Goal: Task Accomplishment & Management: Manage account settings

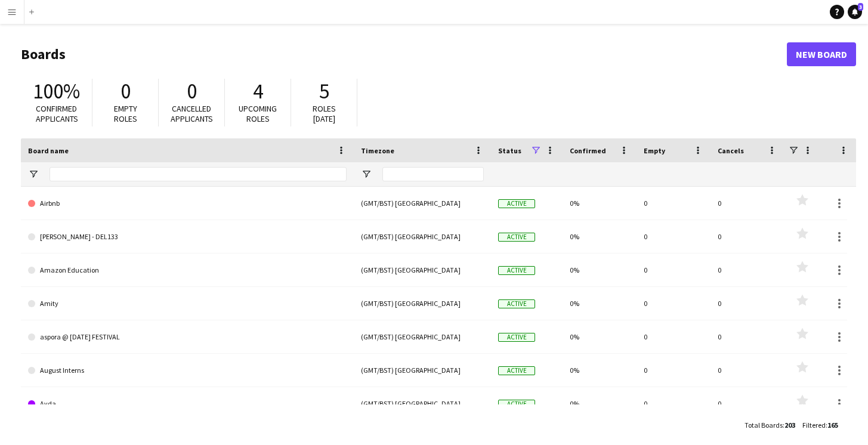
click at [329, 107] on span "Roles [DATE]" at bounding box center [324, 113] width 23 height 21
click at [13, 13] on app-icon "Menu" at bounding box center [12, 12] width 10 height 10
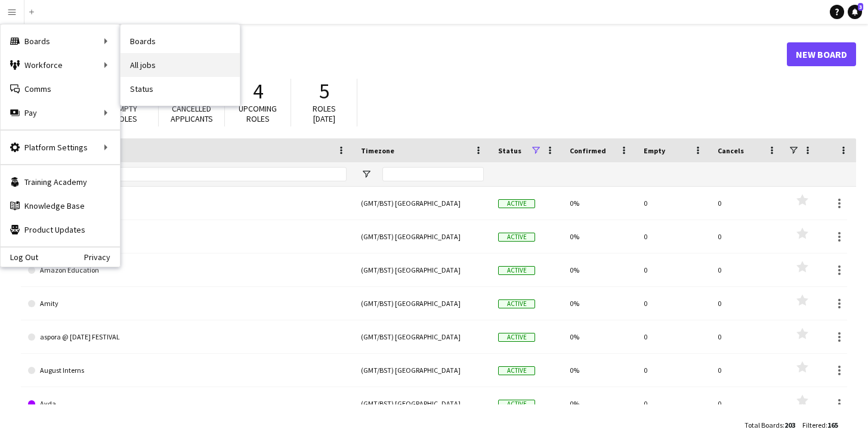
click at [138, 67] on link "All jobs" at bounding box center [179, 65] width 119 height 24
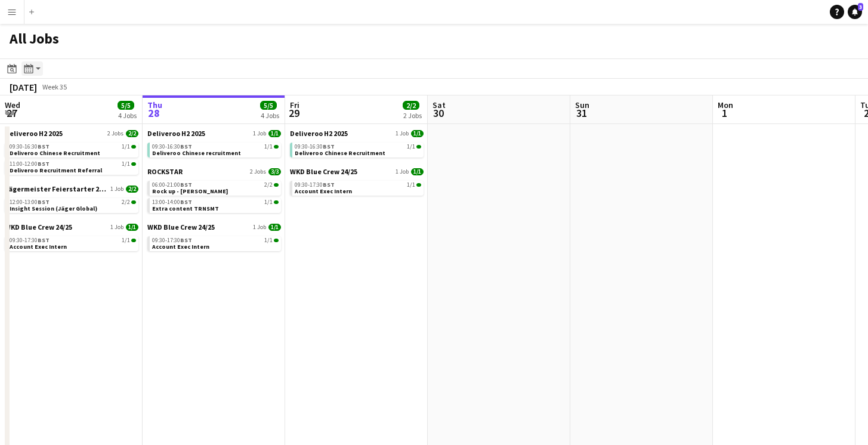
click at [38, 67] on app-action-btn "Month view / Day view" at bounding box center [31, 68] width 21 height 14
click at [57, 133] on link "Month view" at bounding box center [65, 132] width 66 height 11
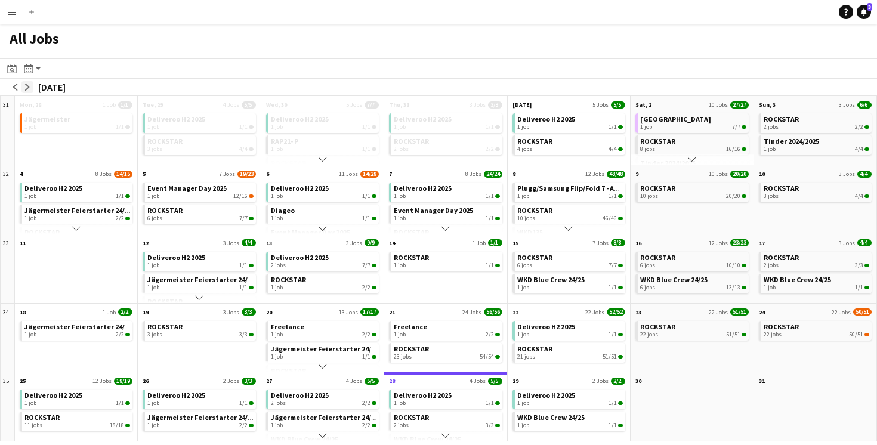
click at [30, 87] on app-icon "arrow-right" at bounding box center [27, 87] width 7 height 7
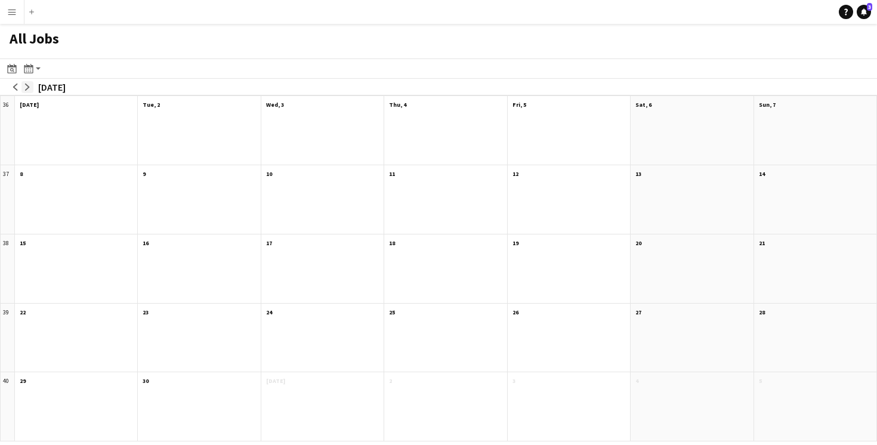
click at [30, 87] on app-icon "arrow-right" at bounding box center [27, 87] width 7 height 7
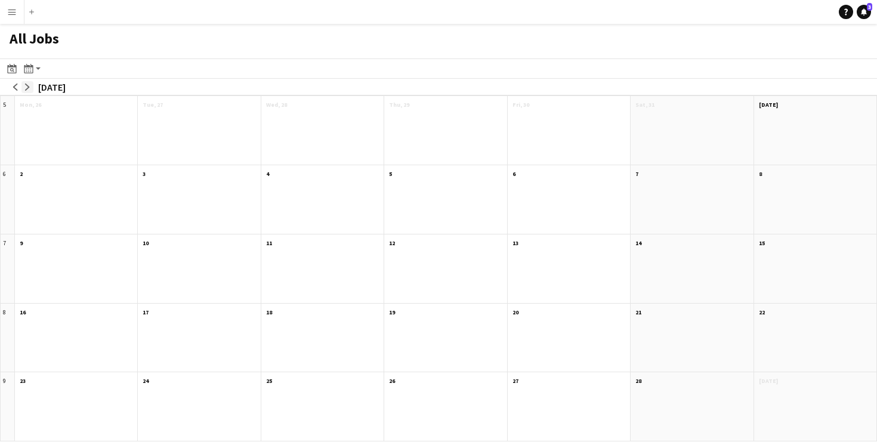
click at [30, 87] on app-icon "arrow-right" at bounding box center [27, 87] width 7 height 7
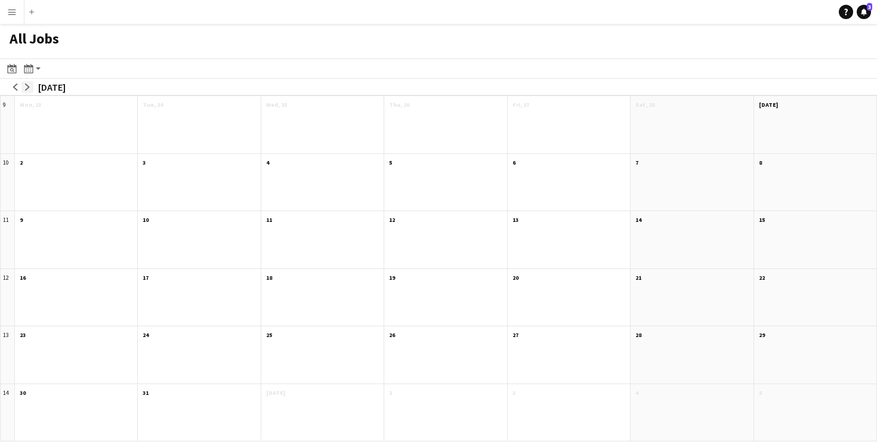
click at [30, 87] on app-icon "arrow-right" at bounding box center [27, 87] width 7 height 7
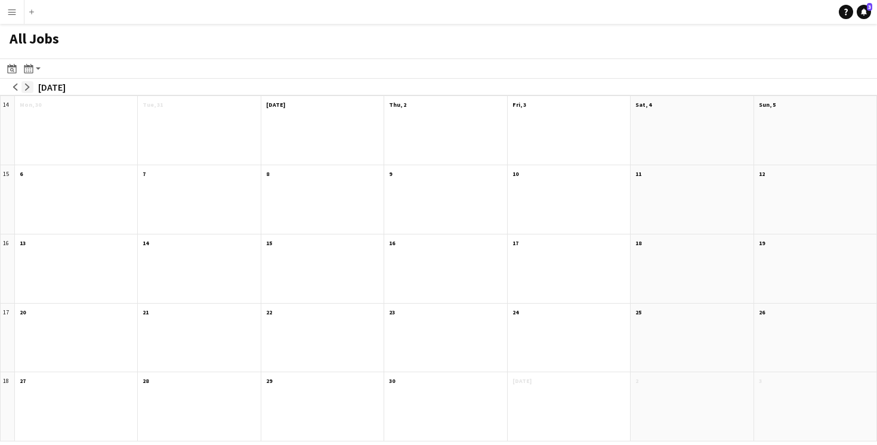
click at [30, 87] on app-icon "arrow-right" at bounding box center [27, 87] width 7 height 7
click at [17, 88] on app-icon "arrow-left" at bounding box center [15, 87] width 7 height 7
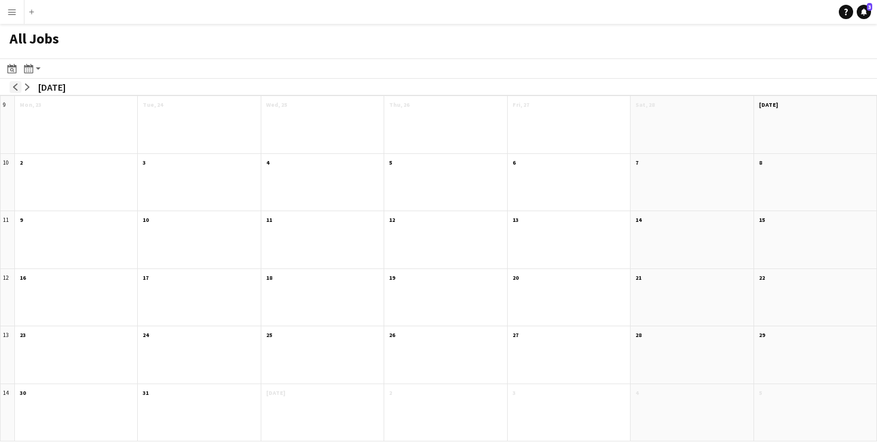
click at [17, 88] on app-icon "arrow-left" at bounding box center [15, 87] width 7 height 7
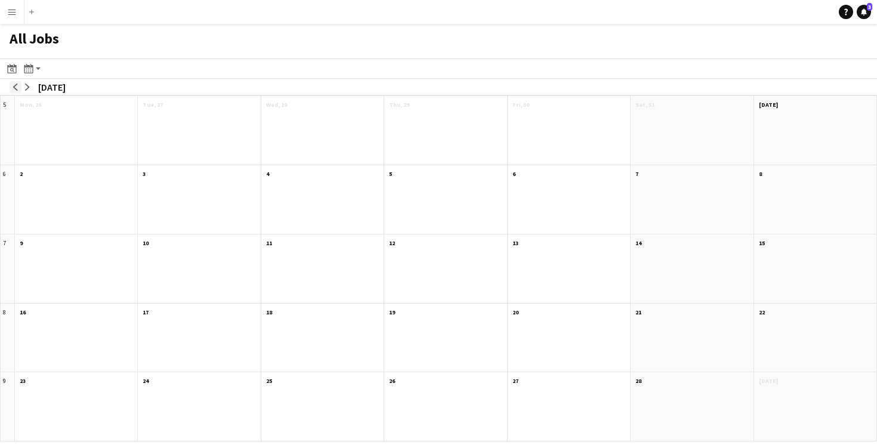
click at [17, 88] on app-icon "arrow-left" at bounding box center [15, 87] width 7 height 7
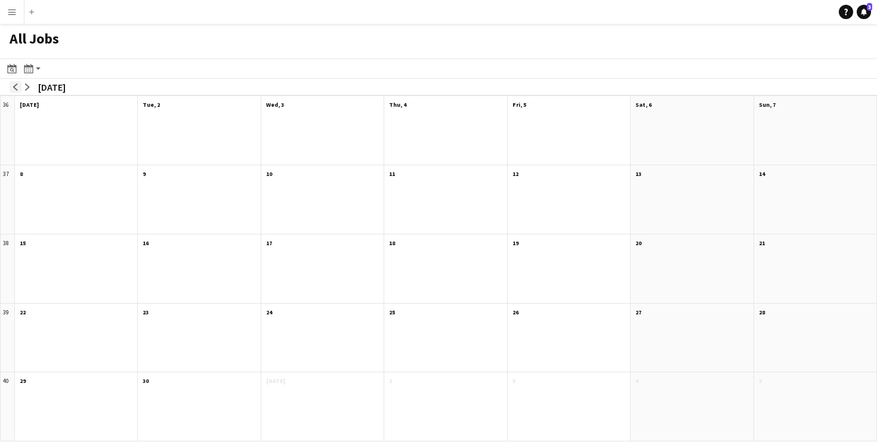
click at [17, 88] on app-icon "arrow-left" at bounding box center [15, 87] width 7 height 7
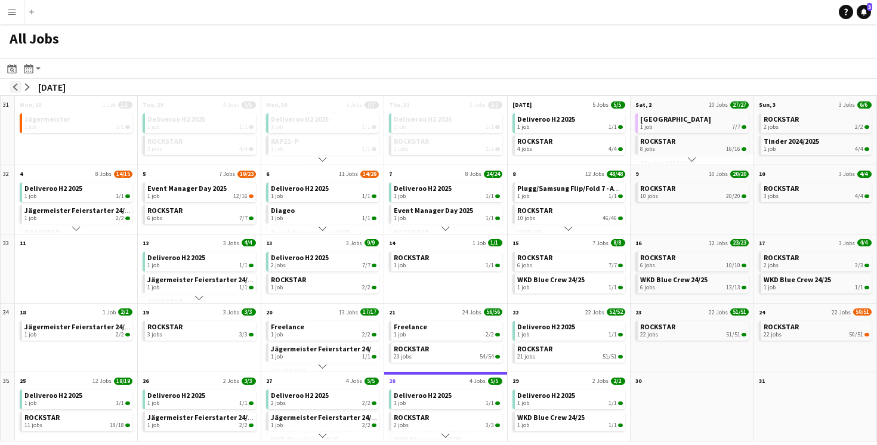
click at [16, 88] on app-icon "arrow-left" at bounding box center [15, 87] width 7 height 7
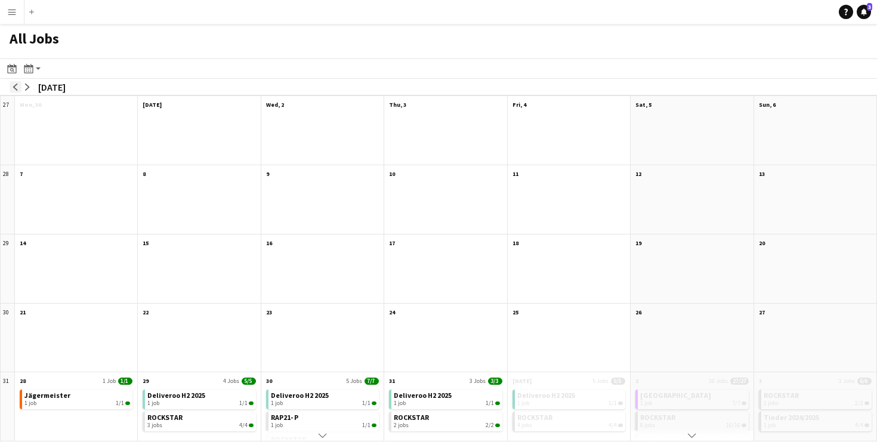
click at [16, 88] on app-icon "arrow-left" at bounding box center [15, 87] width 7 height 7
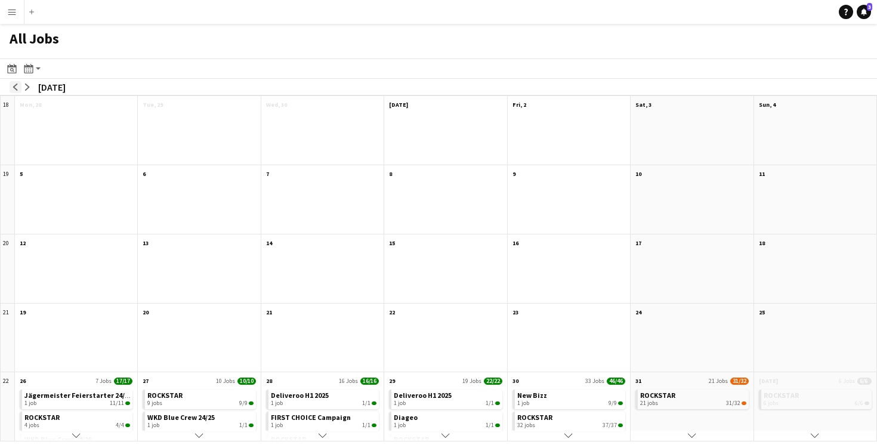
click at [16, 88] on app-icon "arrow-left" at bounding box center [15, 87] width 7 height 7
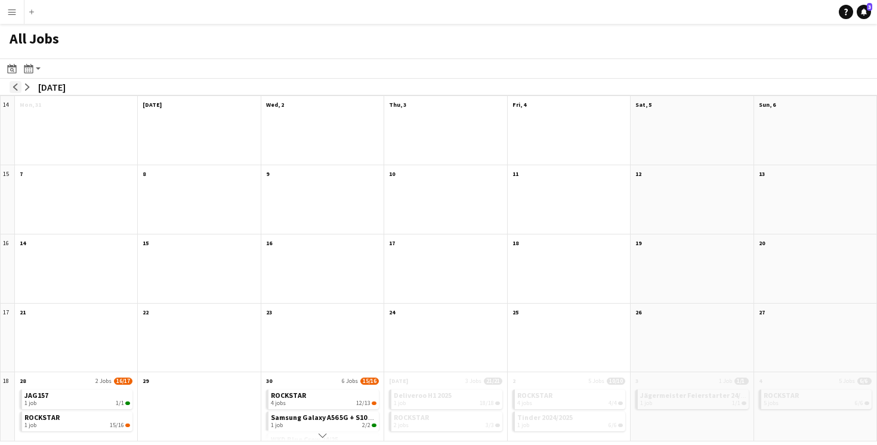
click at [16, 88] on app-icon "arrow-left" at bounding box center [15, 87] width 7 height 7
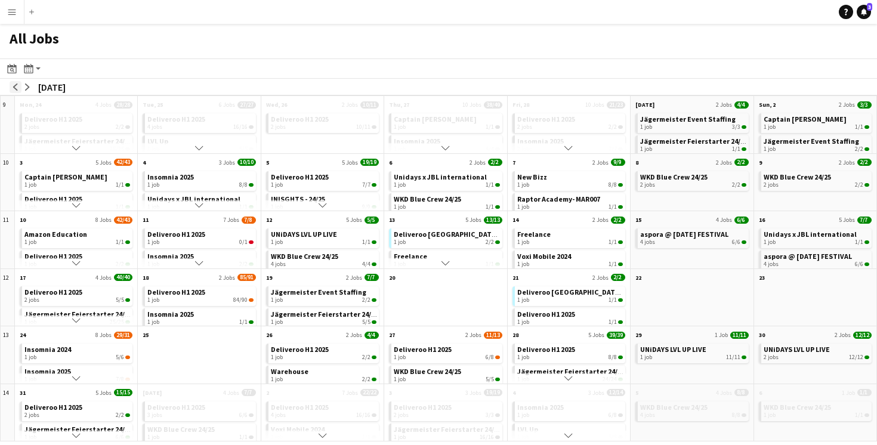
click at [16, 88] on app-icon "arrow-left" at bounding box center [15, 87] width 7 height 7
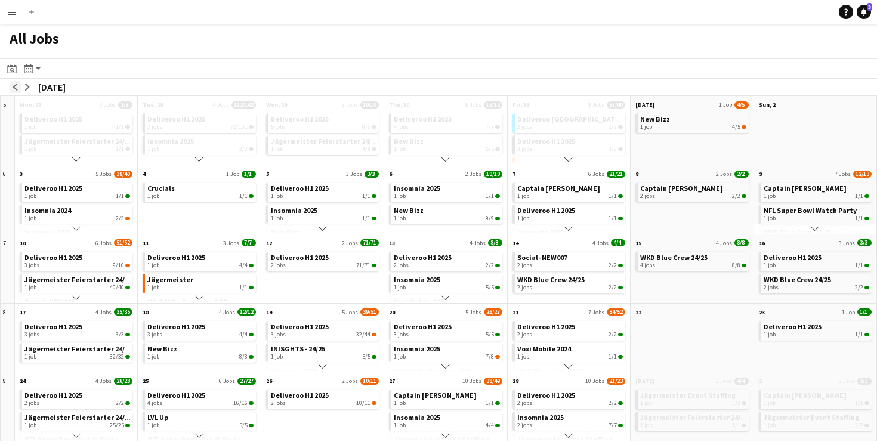
click at [16, 88] on app-icon "arrow-left" at bounding box center [15, 87] width 7 height 7
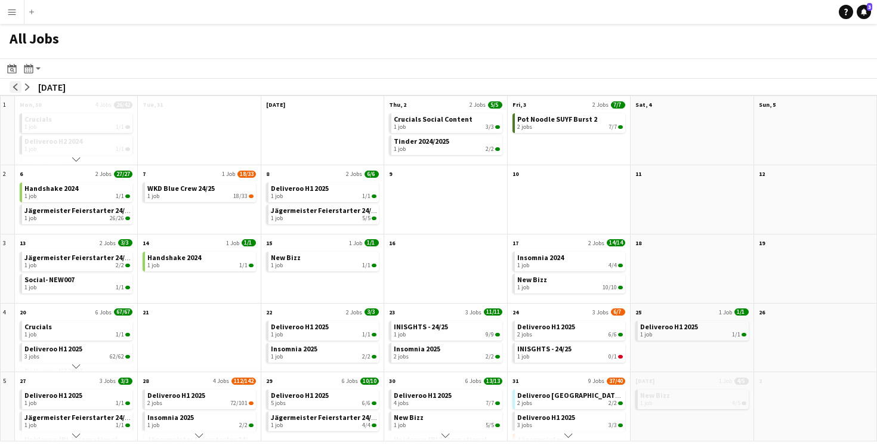
click at [16, 88] on app-icon "arrow-left" at bounding box center [15, 87] width 7 height 7
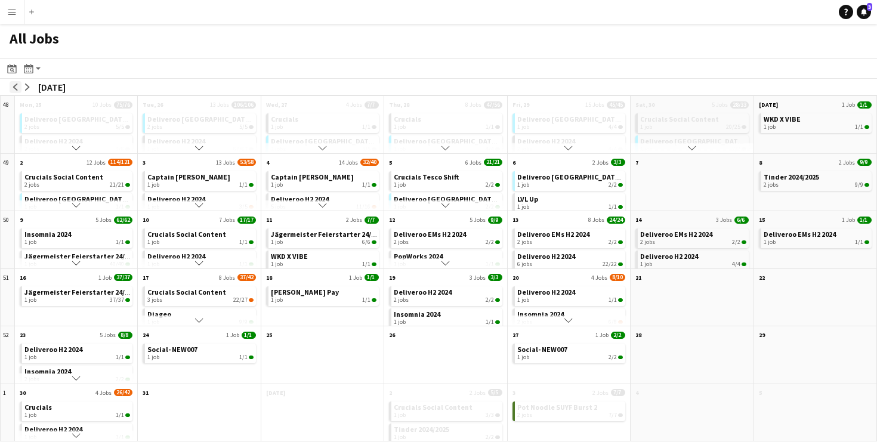
click at [16, 88] on app-icon "arrow-left" at bounding box center [15, 87] width 7 height 7
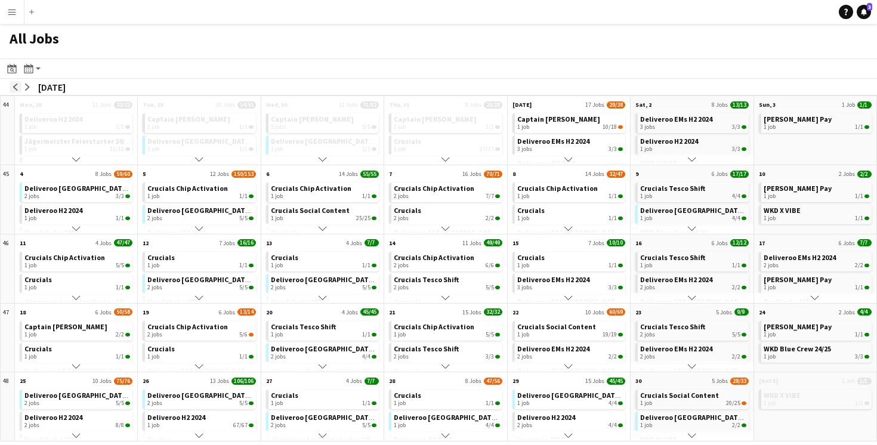
click at [16, 88] on app-icon "arrow-left" at bounding box center [15, 87] width 7 height 7
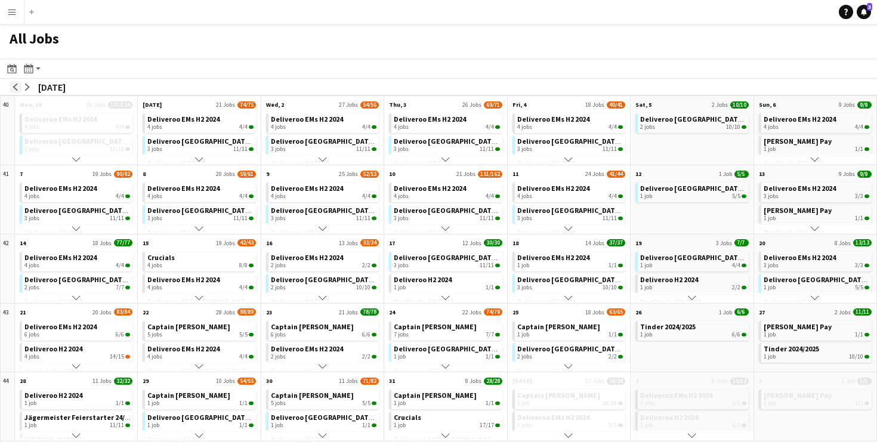
click at [16, 88] on app-icon "arrow-left" at bounding box center [15, 87] width 7 height 7
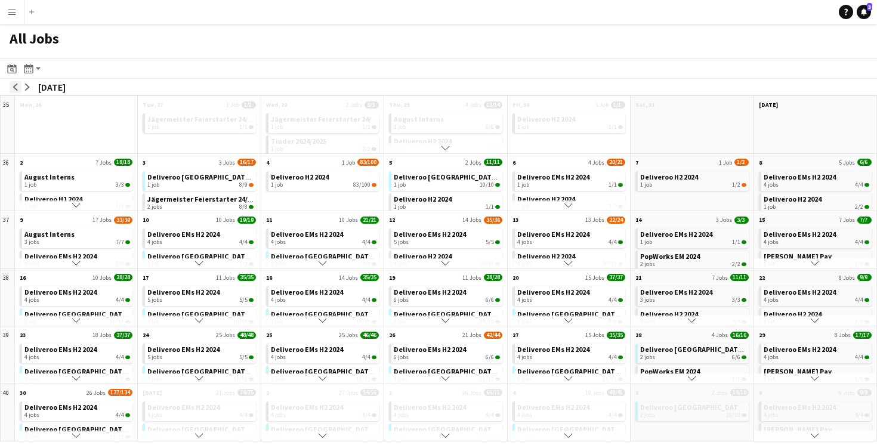
click at [16, 88] on app-icon "arrow-left" at bounding box center [15, 87] width 7 height 7
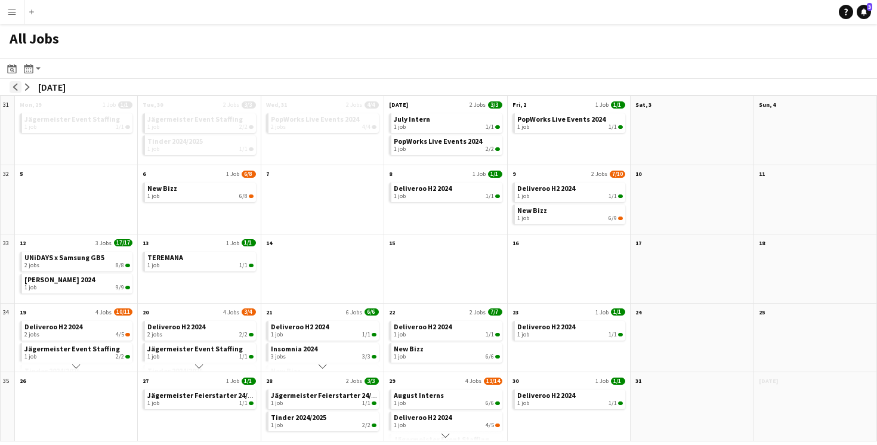
click at [16, 88] on app-icon "arrow-left" at bounding box center [15, 87] width 7 height 7
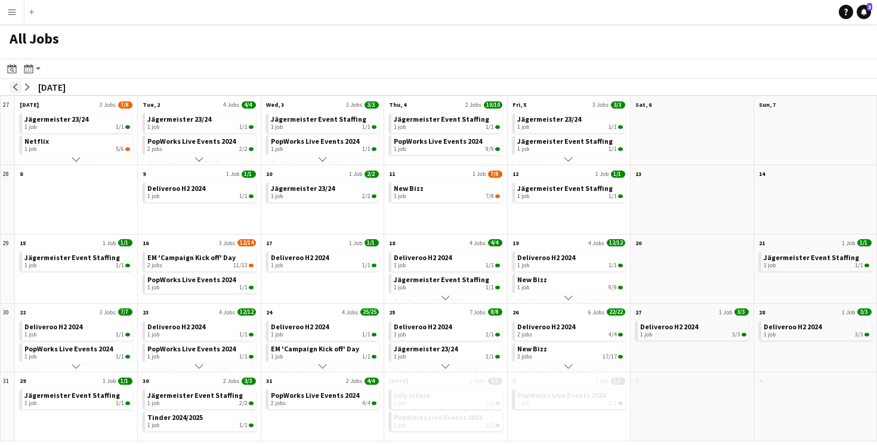
click at [16, 88] on app-icon "arrow-left" at bounding box center [15, 87] width 7 height 7
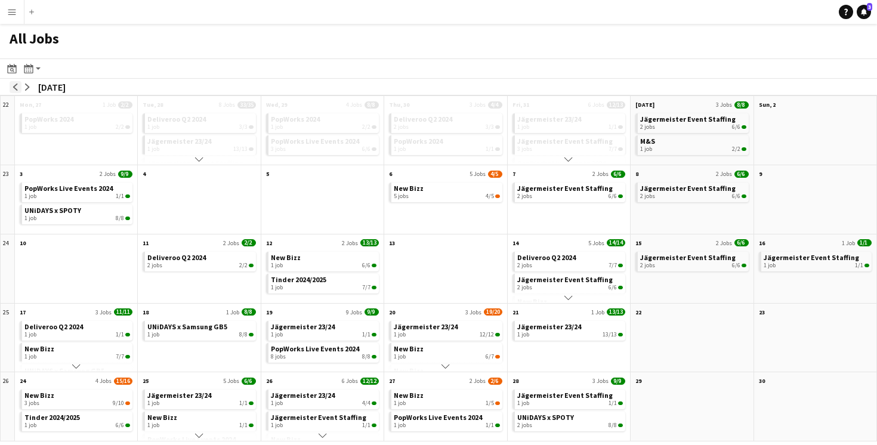
click at [16, 88] on app-icon "arrow-left" at bounding box center [15, 87] width 7 height 7
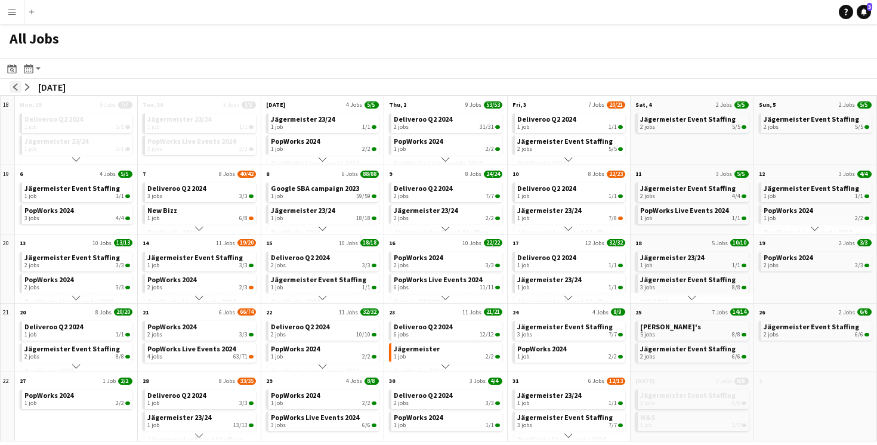
click at [16, 88] on app-icon "arrow-left" at bounding box center [15, 87] width 7 height 7
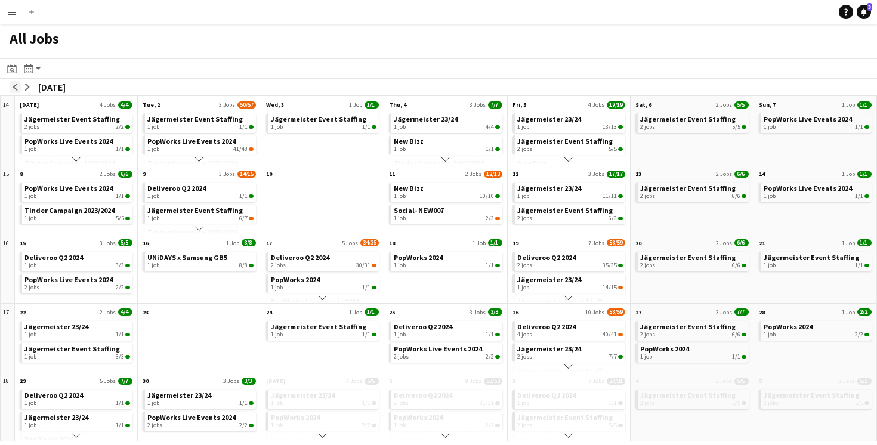
click at [16, 88] on app-icon "arrow-left" at bounding box center [15, 87] width 7 height 7
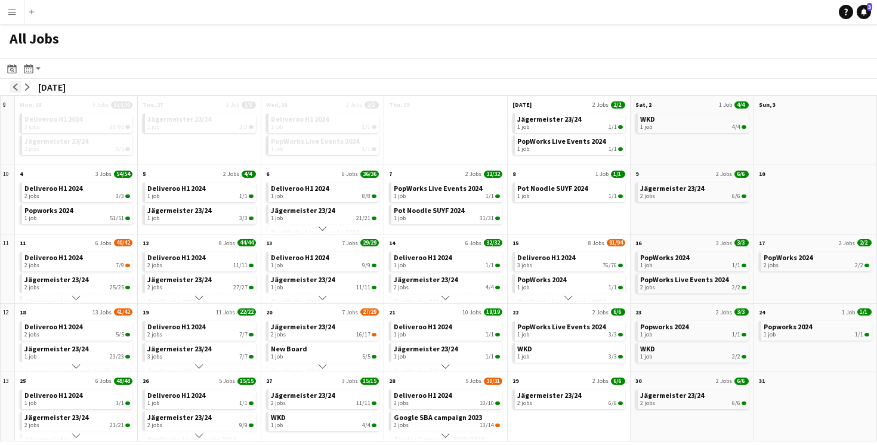
click at [16, 88] on app-icon "arrow-left" at bounding box center [15, 87] width 7 height 7
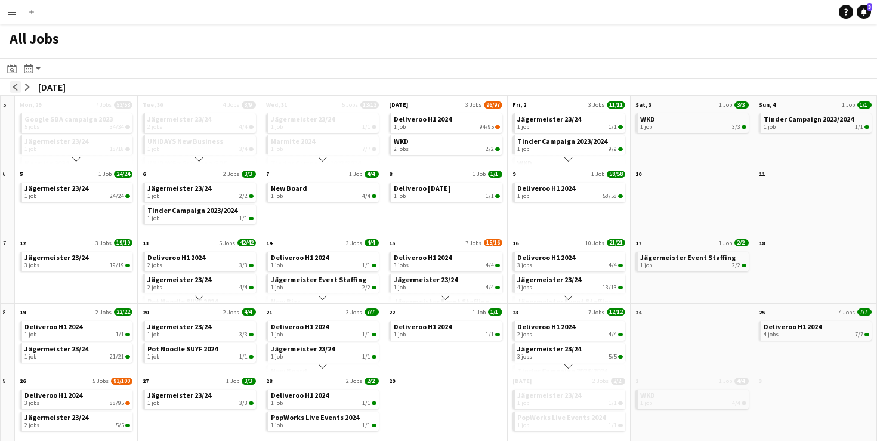
click at [16, 88] on app-icon "arrow-left" at bounding box center [15, 87] width 7 height 7
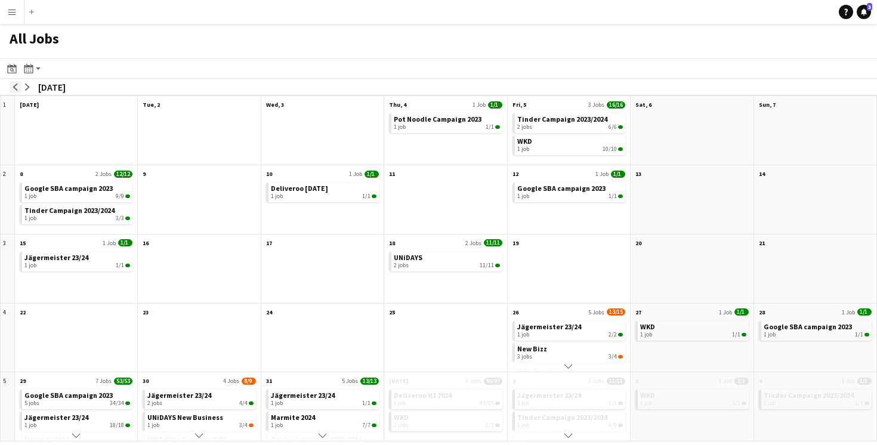
click at [16, 88] on app-icon "arrow-left" at bounding box center [15, 87] width 7 height 7
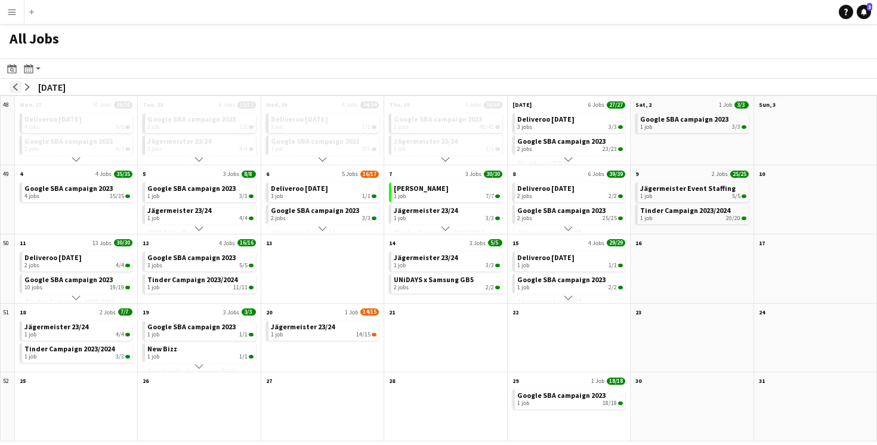
click at [16, 88] on app-icon "arrow-left" at bounding box center [15, 87] width 7 height 7
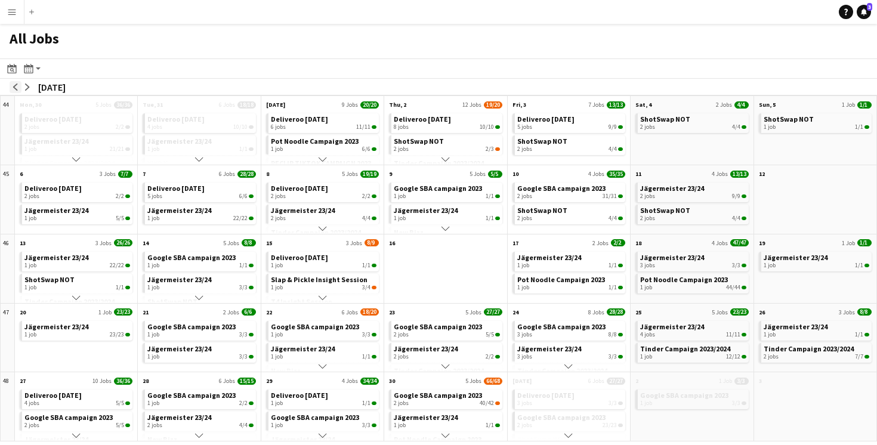
click at [16, 88] on app-icon "arrow-left" at bounding box center [15, 87] width 7 height 7
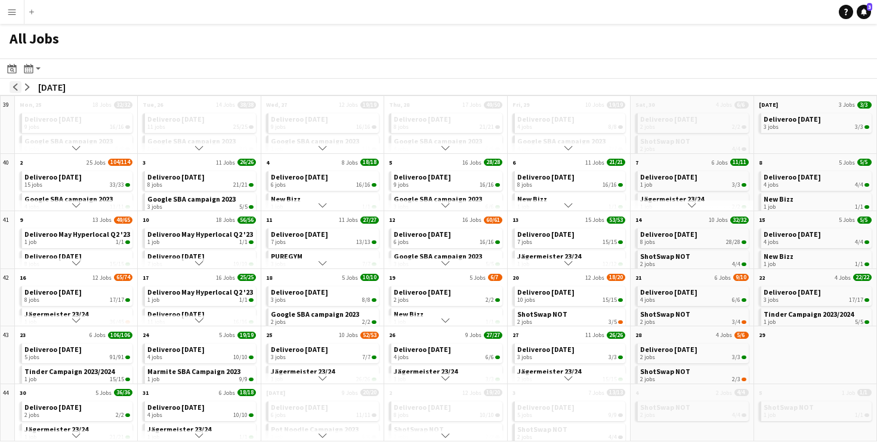
click at [16, 88] on app-icon "arrow-left" at bounding box center [15, 87] width 7 height 7
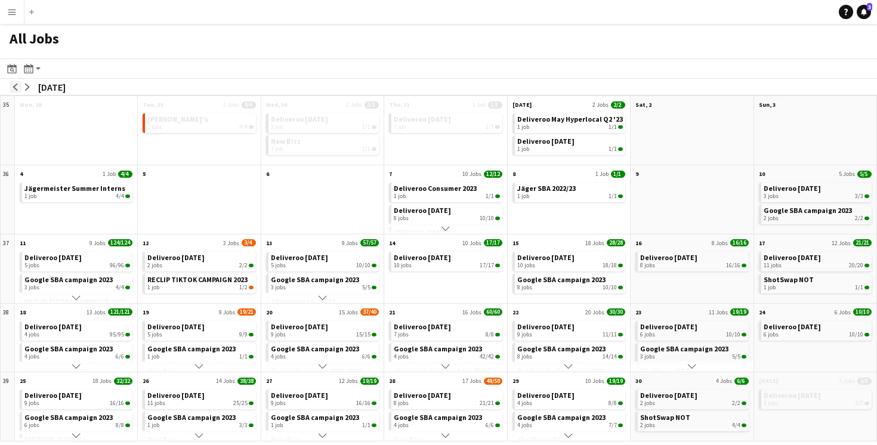
click at [16, 88] on app-icon "arrow-left" at bounding box center [15, 87] width 7 height 7
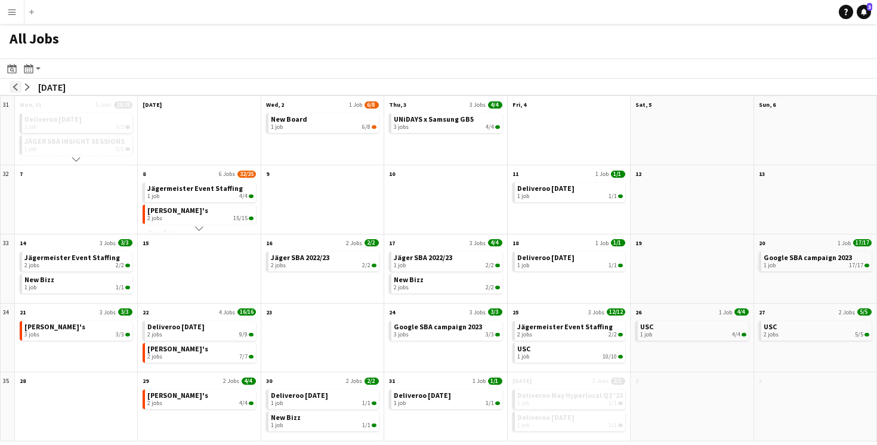
click at [16, 88] on app-icon "arrow-left" at bounding box center [15, 87] width 7 height 7
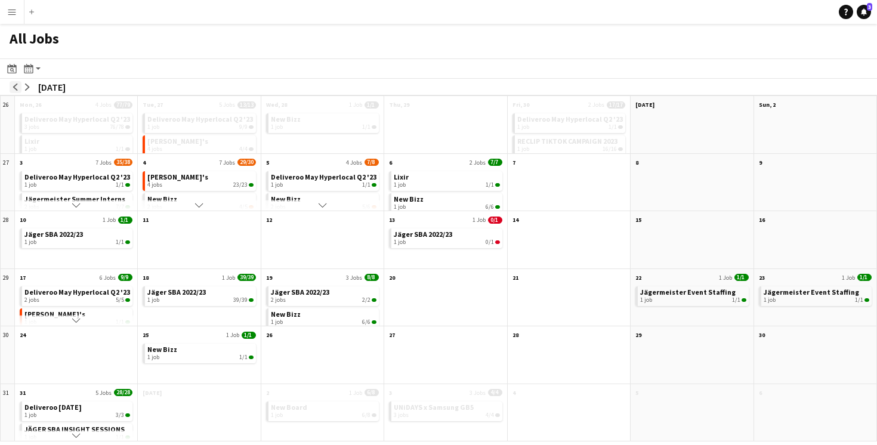
click at [16, 88] on app-icon "arrow-left" at bounding box center [15, 87] width 7 height 7
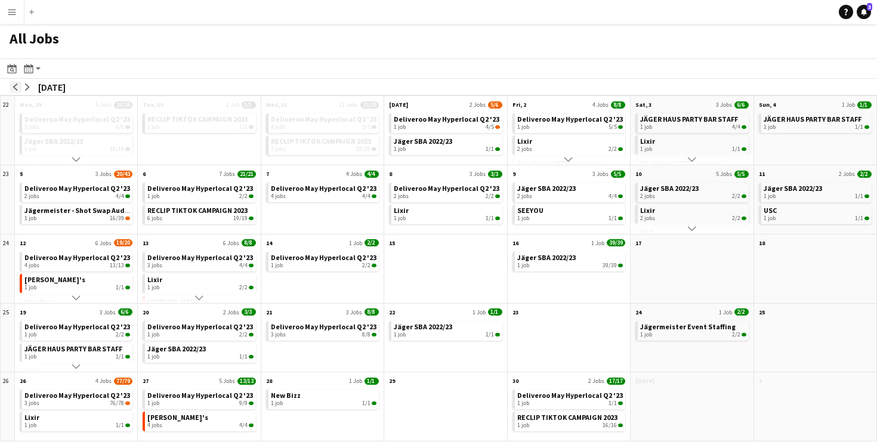
click at [16, 88] on app-icon "arrow-left" at bounding box center [15, 87] width 7 height 7
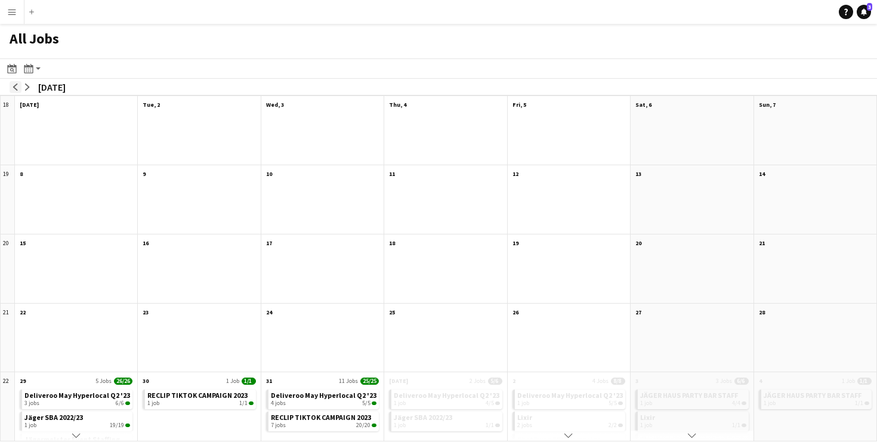
click at [16, 88] on app-icon "arrow-left" at bounding box center [15, 87] width 7 height 7
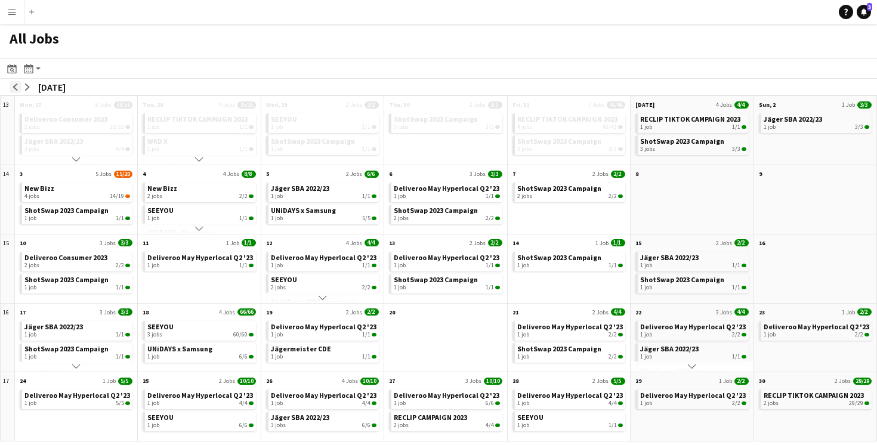
click at [16, 88] on app-icon "arrow-left" at bounding box center [15, 87] width 7 height 7
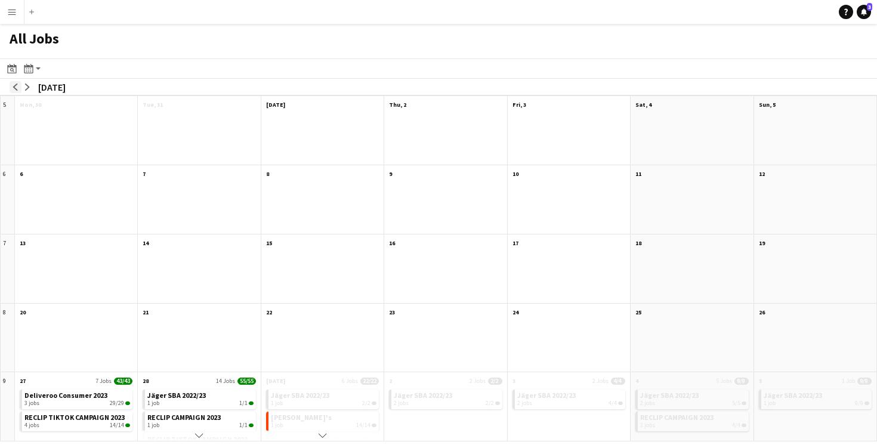
click at [16, 88] on app-icon "arrow-left" at bounding box center [15, 87] width 7 height 7
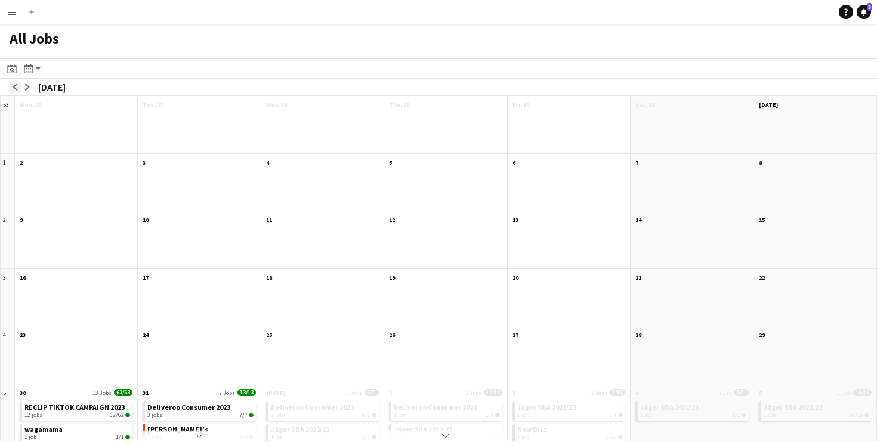
click at [16, 88] on app-icon "arrow-left" at bounding box center [15, 87] width 7 height 7
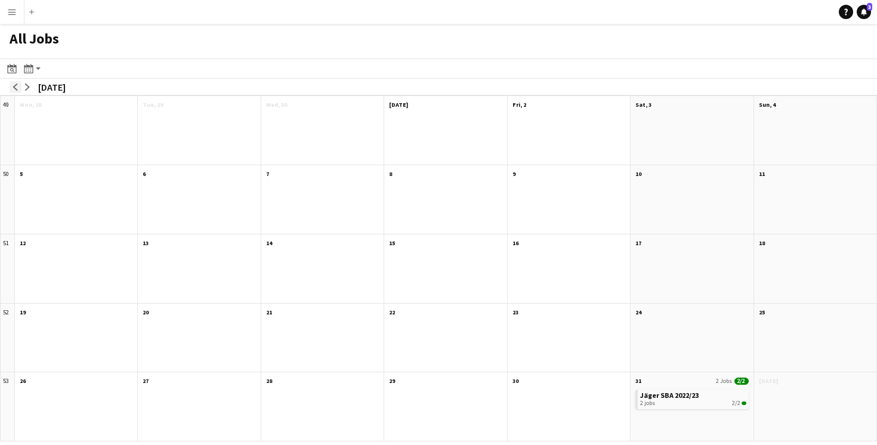
click at [16, 88] on app-icon "arrow-left" at bounding box center [15, 87] width 7 height 7
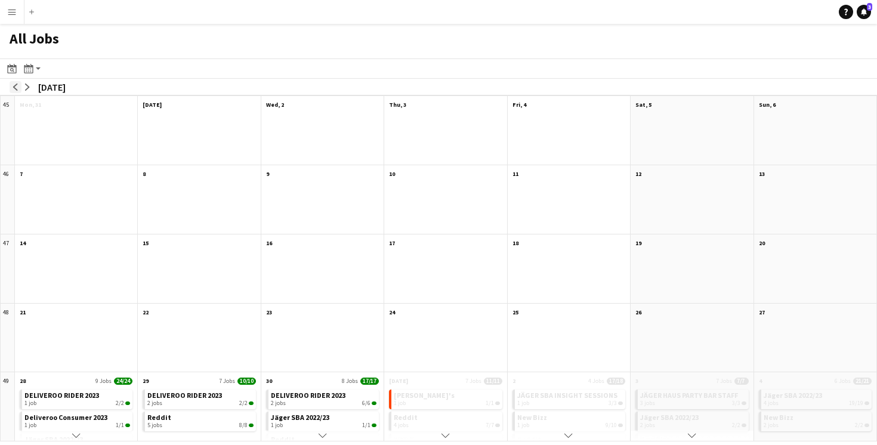
click at [16, 88] on app-icon "arrow-left" at bounding box center [15, 87] width 7 height 7
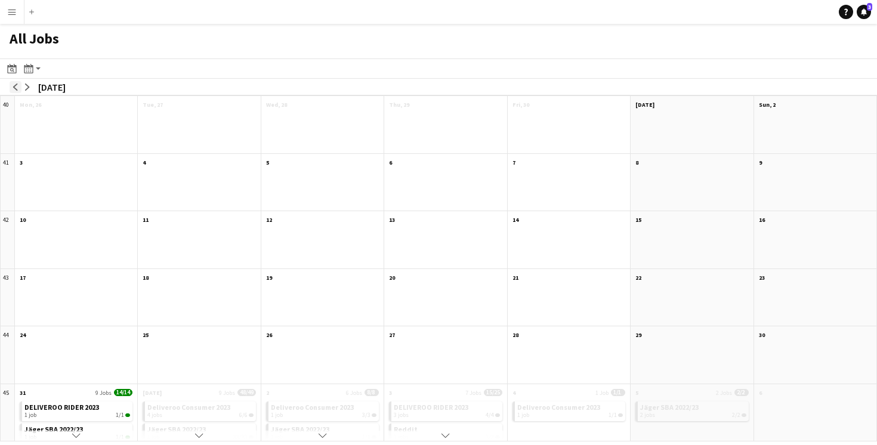
click at [16, 88] on app-icon "arrow-left" at bounding box center [15, 87] width 7 height 7
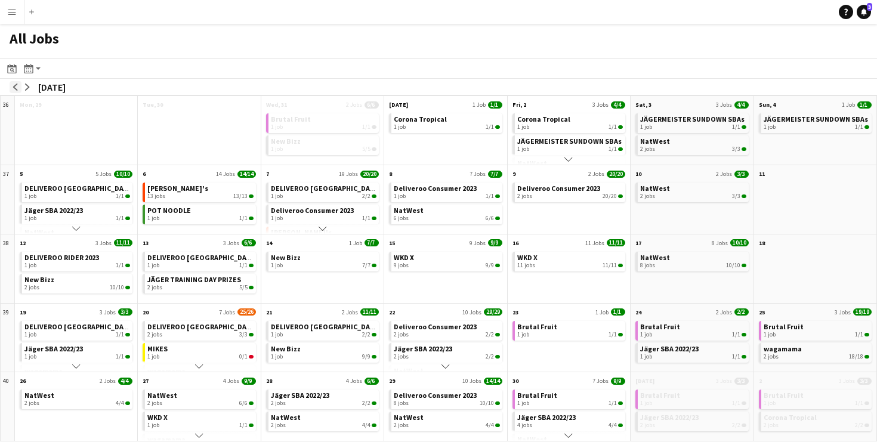
click at [16, 88] on app-icon "arrow-left" at bounding box center [15, 87] width 7 height 7
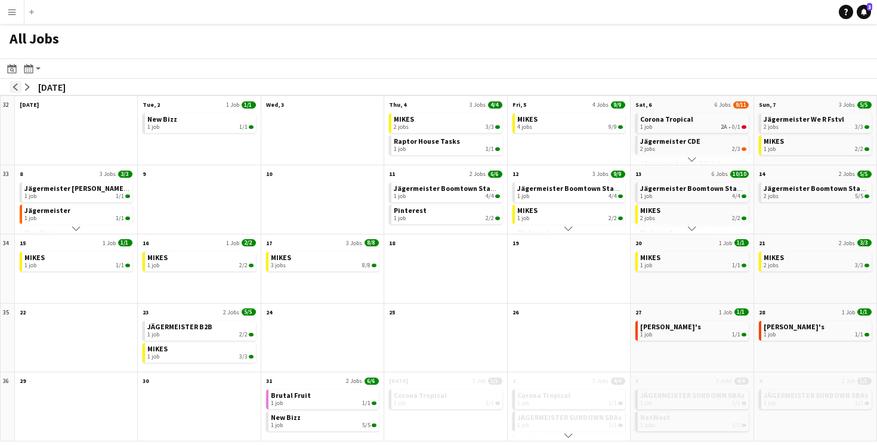
click at [16, 88] on app-icon "arrow-left" at bounding box center [15, 87] width 7 height 7
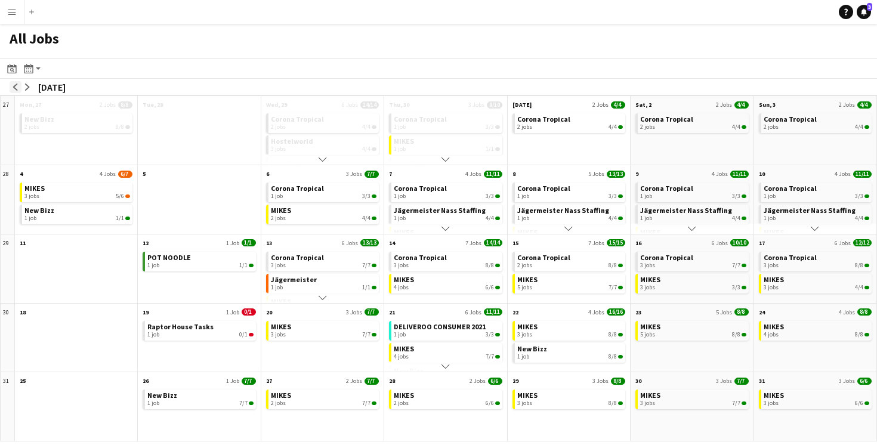
click at [16, 88] on app-icon "arrow-left" at bounding box center [15, 87] width 7 height 7
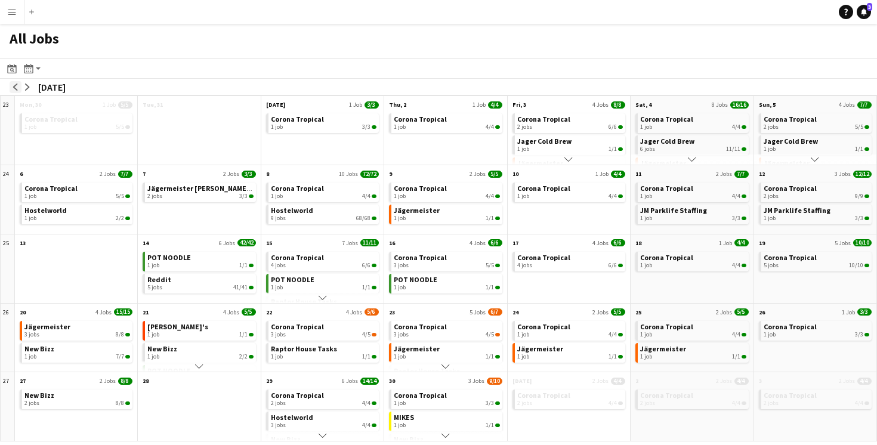
click at [16, 88] on app-icon "arrow-left" at bounding box center [15, 87] width 7 height 7
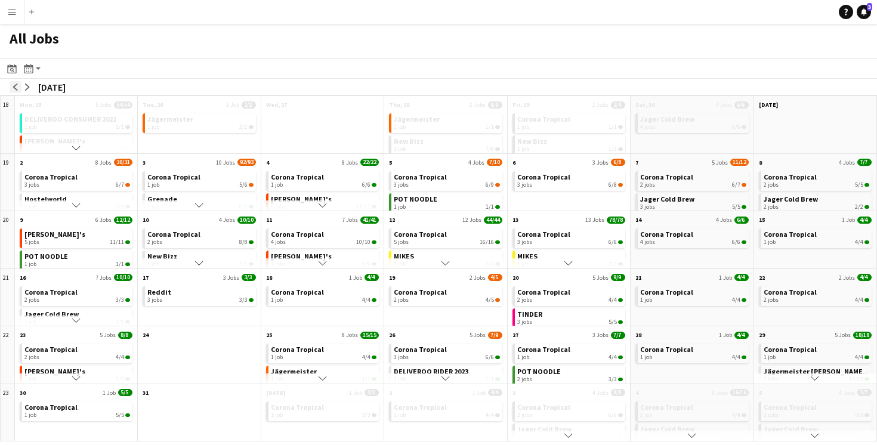
click at [16, 88] on app-icon "arrow-left" at bounding box center [15, 87] width 7 height 7
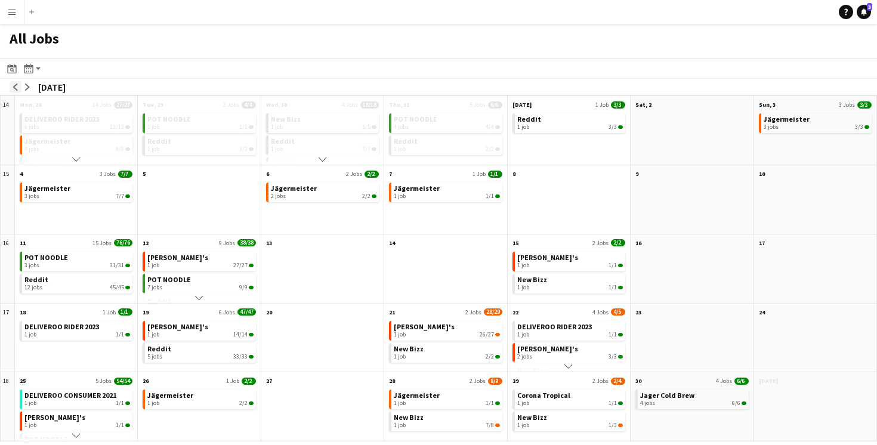
click at [16, 88] on app-icon "arrow-left" at bounding box center [15, 87] width 7 height 7
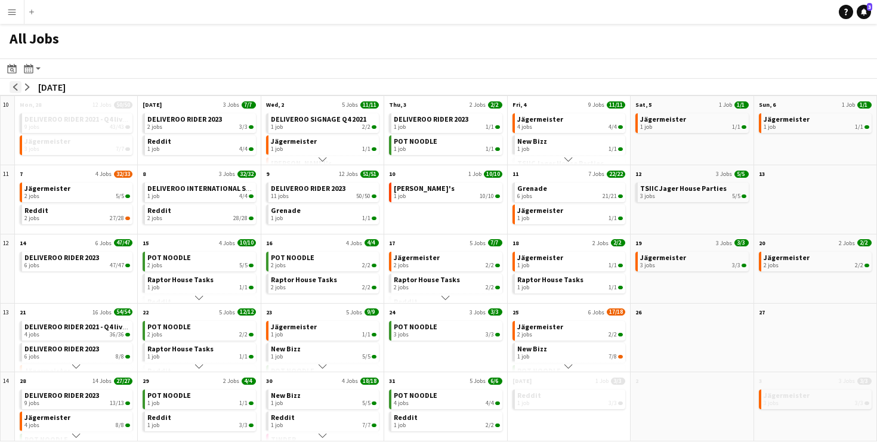
click at [16, 88] on app-icon "arrow-left" at bounding box center [15, 87] width 7 height 7
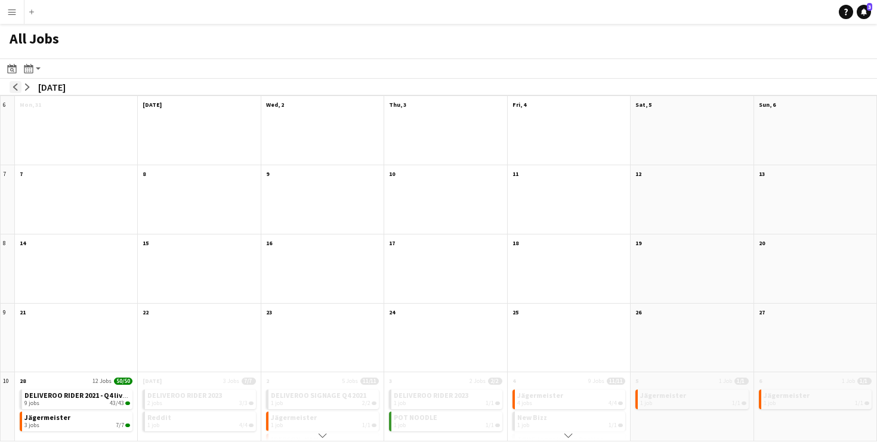
click at [16, 88] on app-icon "arrow-left" at bounding box center [15, 87] width 7 height 7
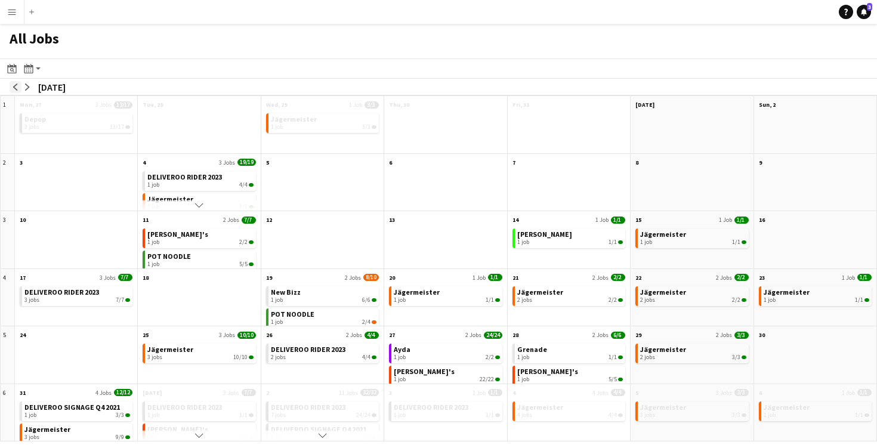
click at [16, 88] on app-icon "arrow-left" at bounding box center [15, 87] width 7 height 7
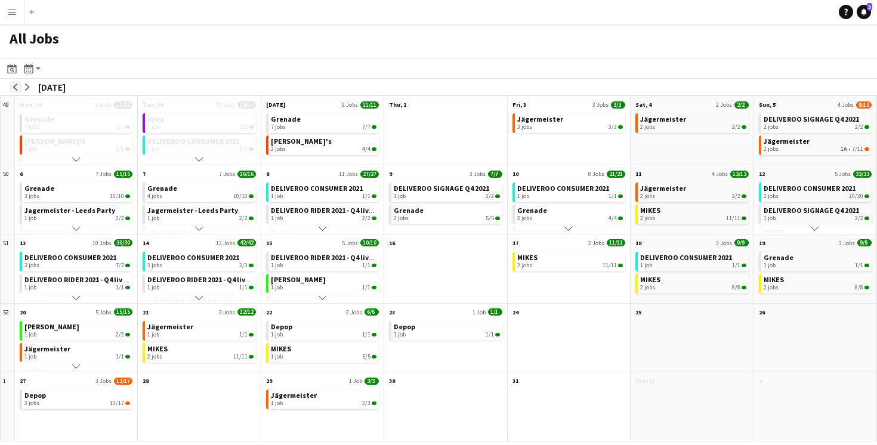
click at [16, 88] on app-icon "arrow-left" at bounding box center [15, 87] width 7 height 7
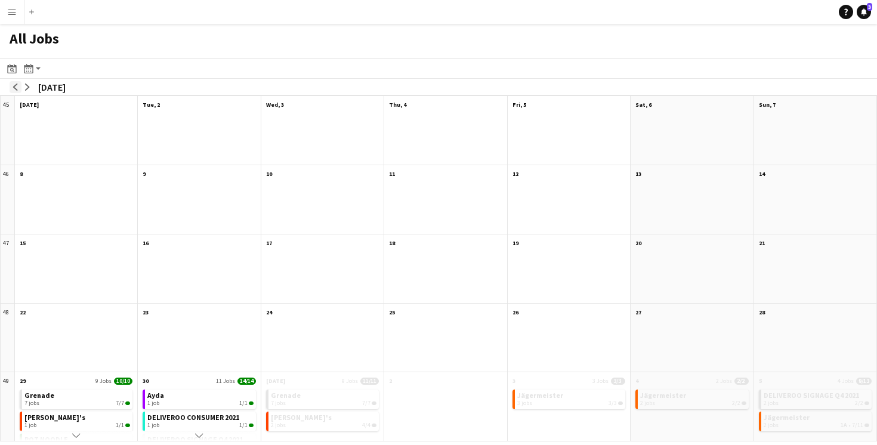
click at [16, 88] on app-icon "arrow-left" at bounding box center [15, 87] width 7 height 7
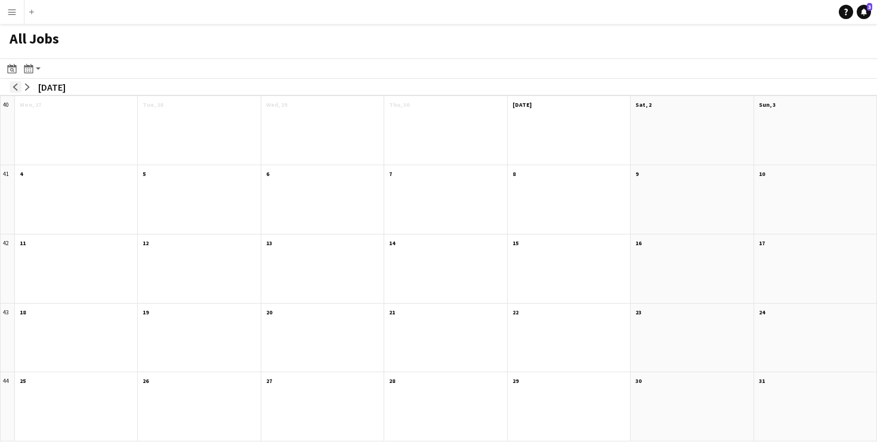
click at [16, 88] on app-icon "arrow-left" at bounding box center [15, 87] width 7 height 7
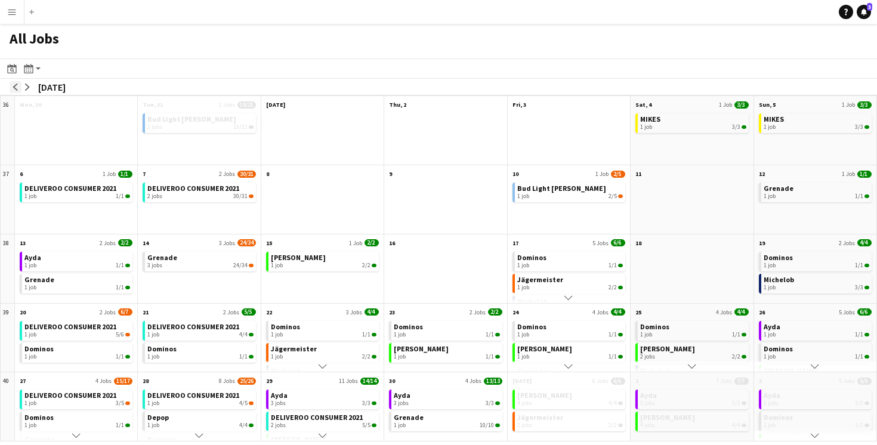
click at [16, 88] on app-icon "arrow-left" at bounding box center [15, 87] width 7 height 7
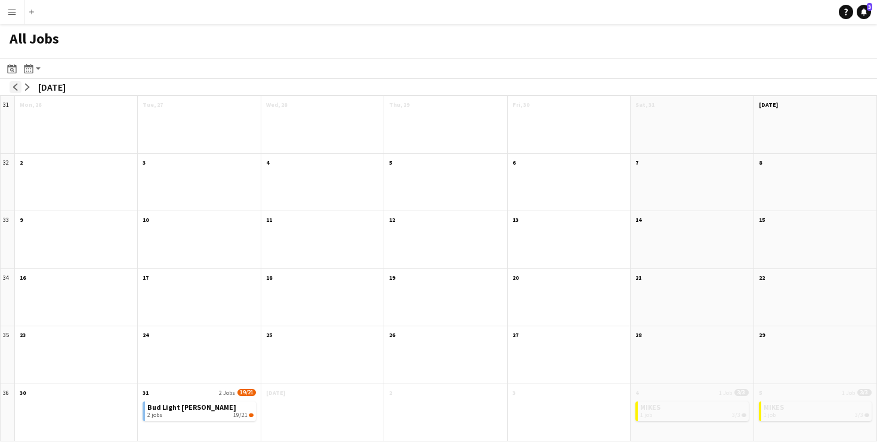
click at [16, 88] on app-icon "arrow-left" at bounding box center [15, 87] width 7 height 7
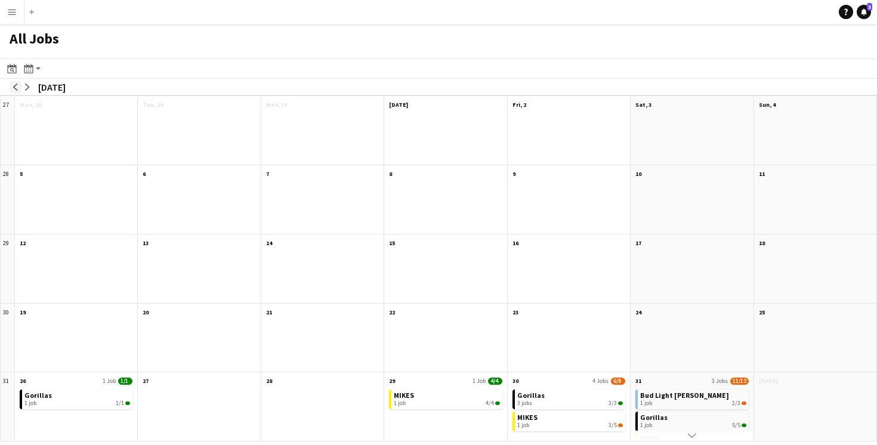
click at [16, 88] on app-icon "arrow-left" at bounding box center [15, 87] width 7 height 7
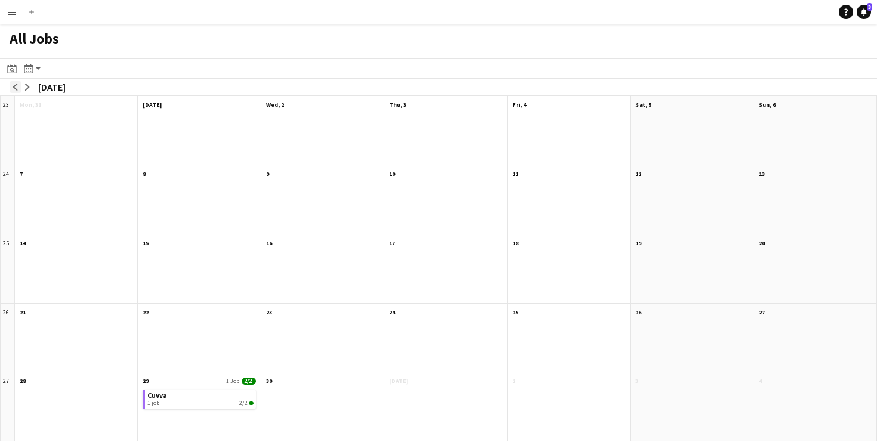
click at [16, 88] on app-icon "arrow-left" at bounding box center [15, 87] width 7 height 7
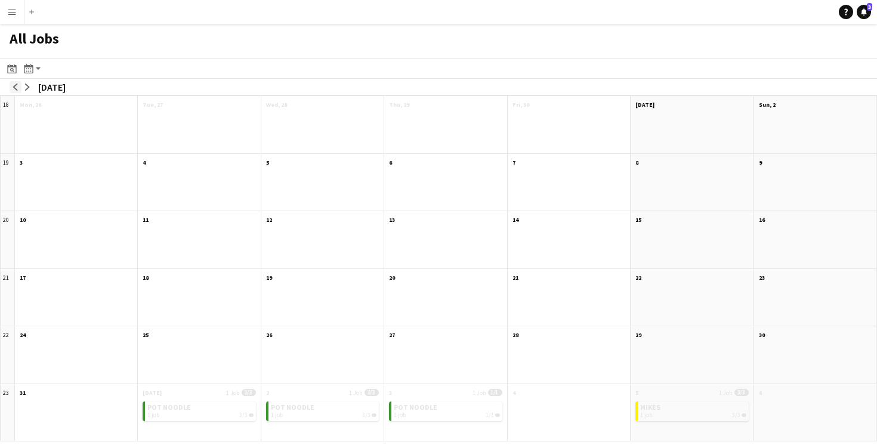
click at [16, 88] on app-icon "arrow-left" at bounding box center [15, 87] width 7 height 7
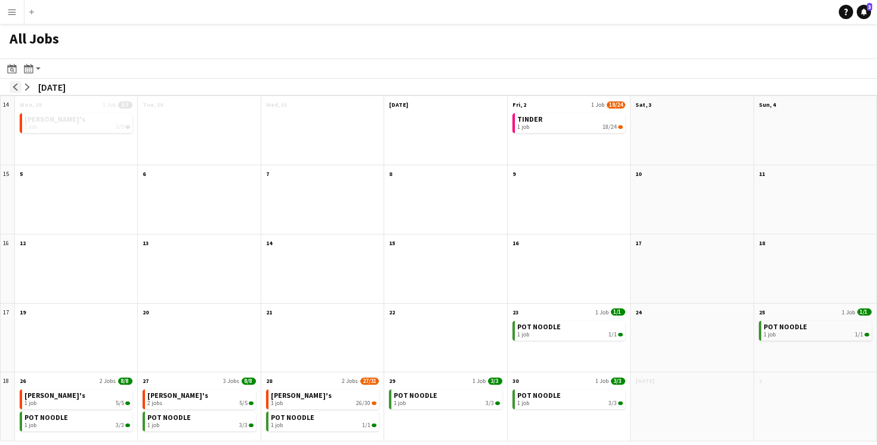
click at [16, 88] on app-icon "arrow-left" at bounding box center [15, 87] width 7 height 7
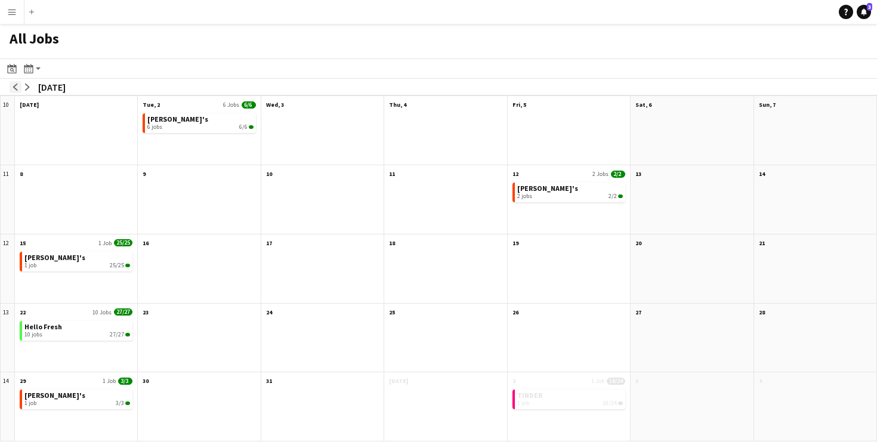
click at [16, 88] on app-icon "arrow-left" at bounding box center [15, 87] width 7 height 7
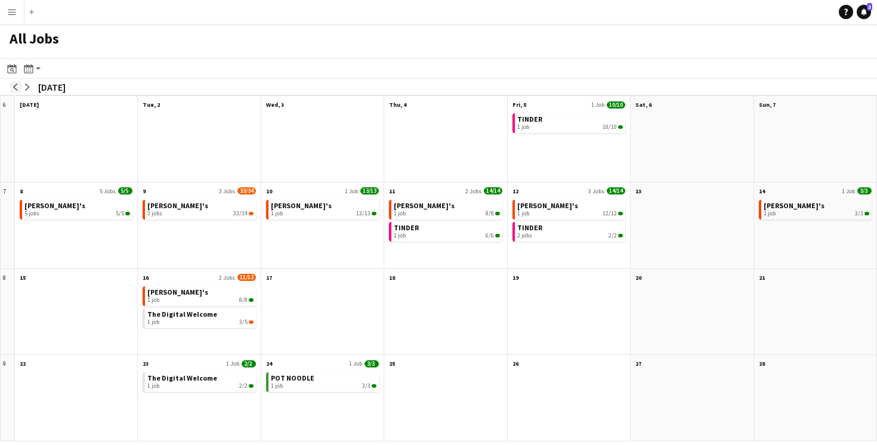
click at [16, 88] on app-icon "arrow-left" at bounding box center [15, 87] width 7 height 7
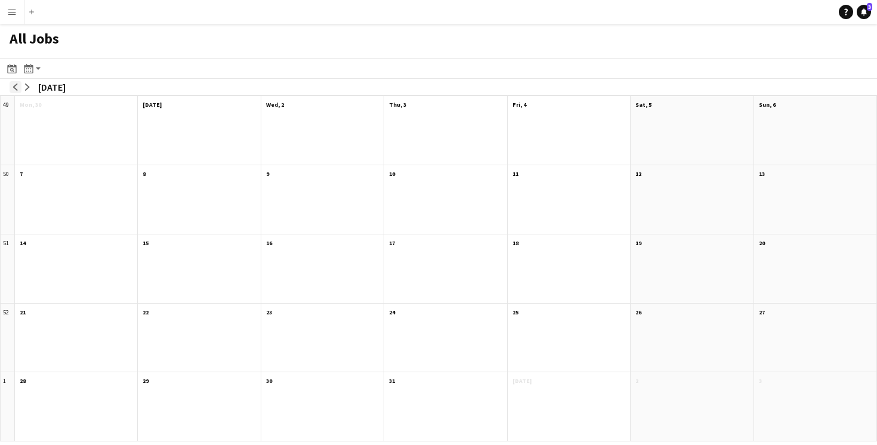
click at [16, 88] on app-icon "arrow-left" at bounding box center [15, 87] width 7 height 7
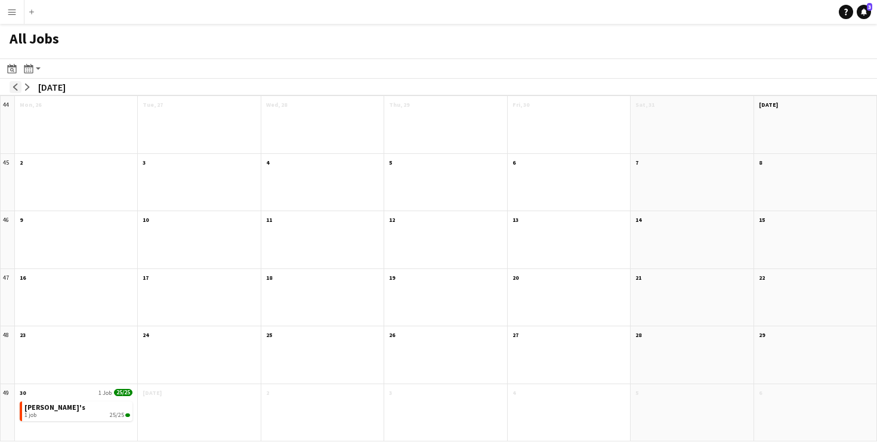
click at [16, 88] on app-icon "arrow-left" at bounding box center [15, 87] width 7 height 7
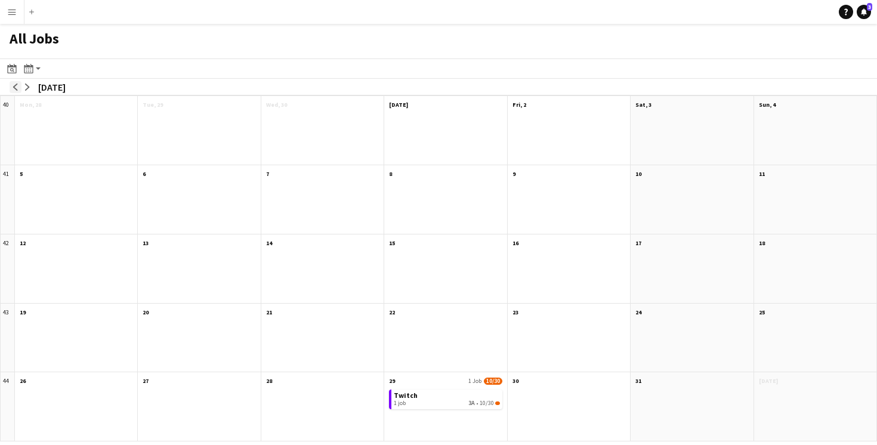
click at [16, 88] on app-icon "arrow-left" at bounding box center [15, 87] width 7 height 7
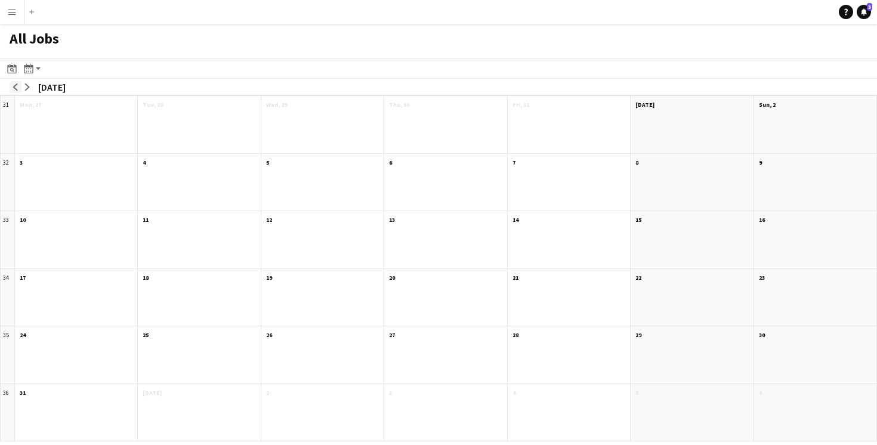
click at [16, 88] on app-icon "arrow-left" at bounding box center [15, 87] width 7 height 7
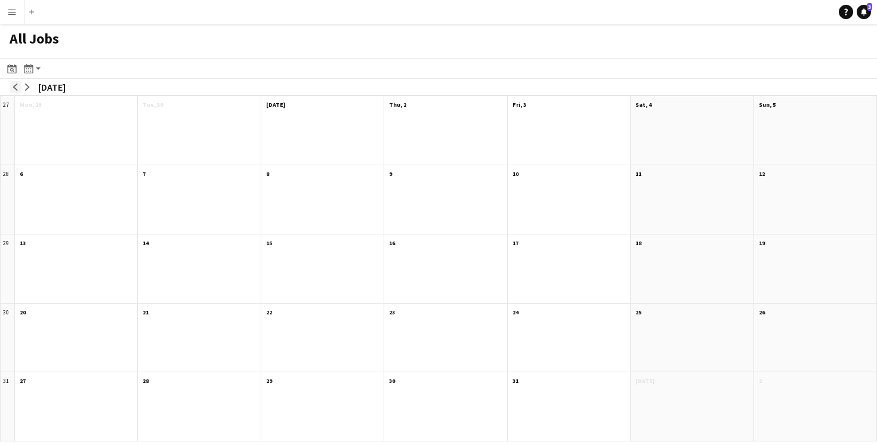
click at [16, 88] on app-icon "arrow-left" at bounding box center [15, 87] width 7 height 7
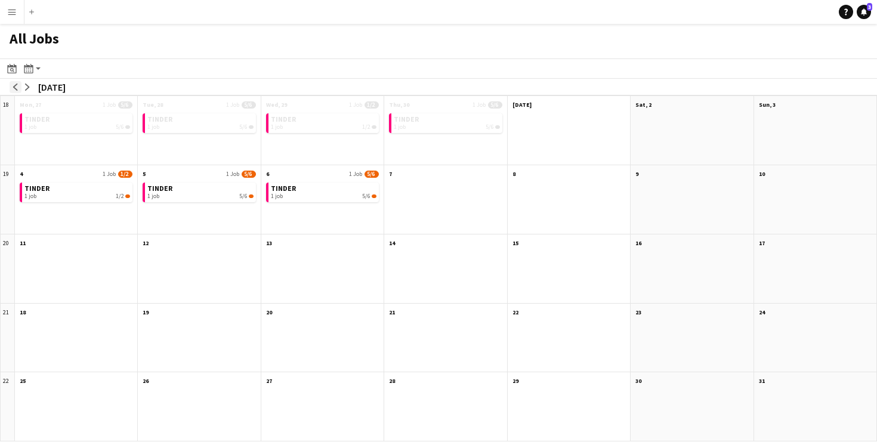
click at [16, 88] on app-icon "arrow-left" at bounding box center [15, 87] width 7 height 7
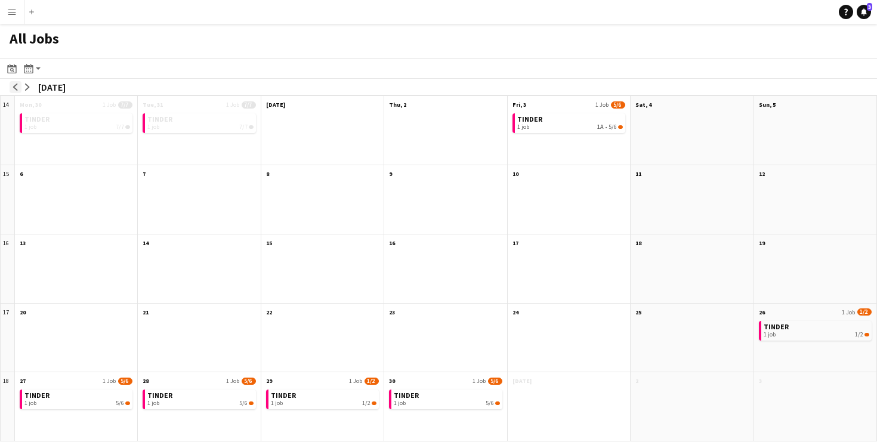
click at [16, 88] on app-icon "arrow-left" at bounding box center [15, 87] width 7 height 7
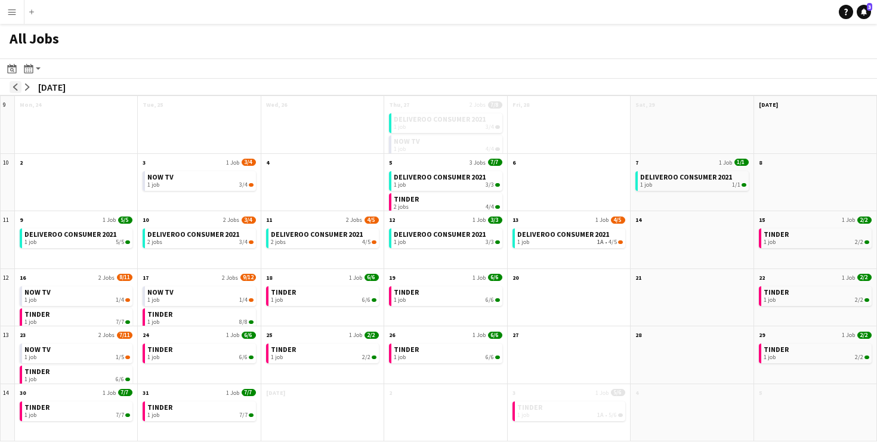
click at [16, 88] on app-icon "arrow-left" at bounding box center [15, 87] width 7 height 7
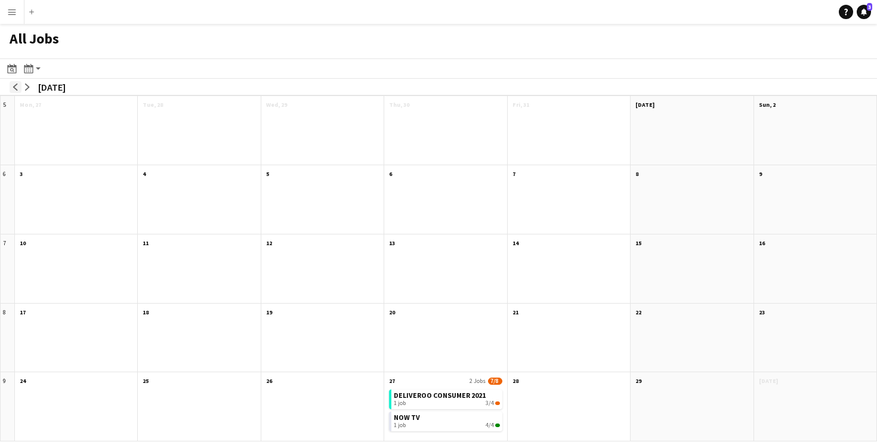
click at [16, 88] on app-icon "arrow-left" at bounding box center [15, 87] width 7 height 7
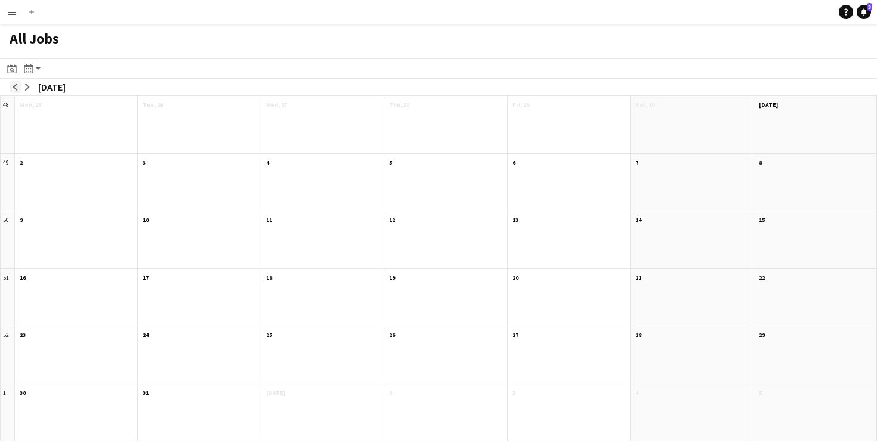
click at [16, 88] on app-icon "arrow-left" at bounding box center [15, 87] width 7 height 7
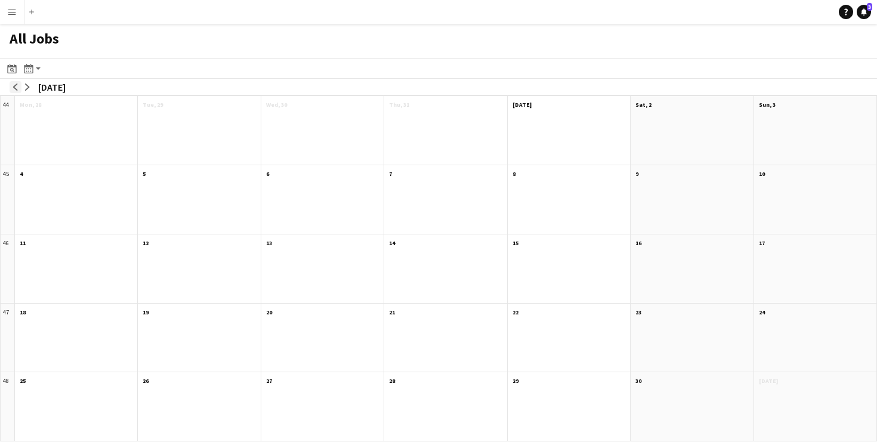
click at [16, 88] on app-icon "arrow-left" at bounding box center [15, 87] width 7 height 7
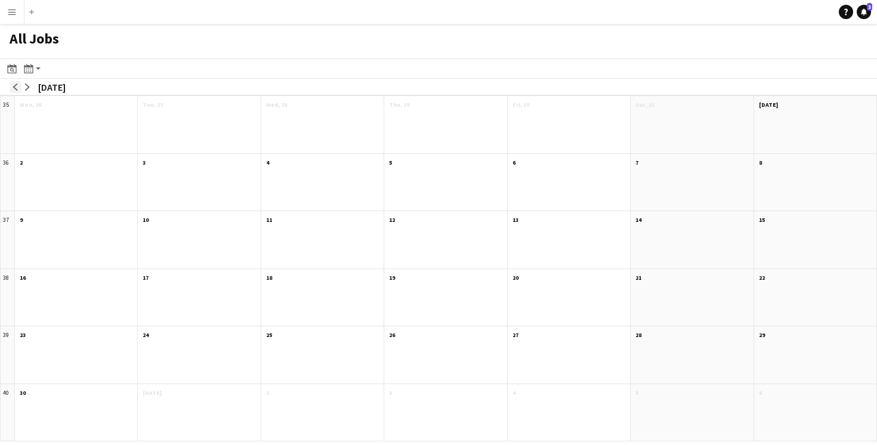
click at [16, 88] on app-icon "arrow-left" at bounding box center [15, 87] width 7 height 7
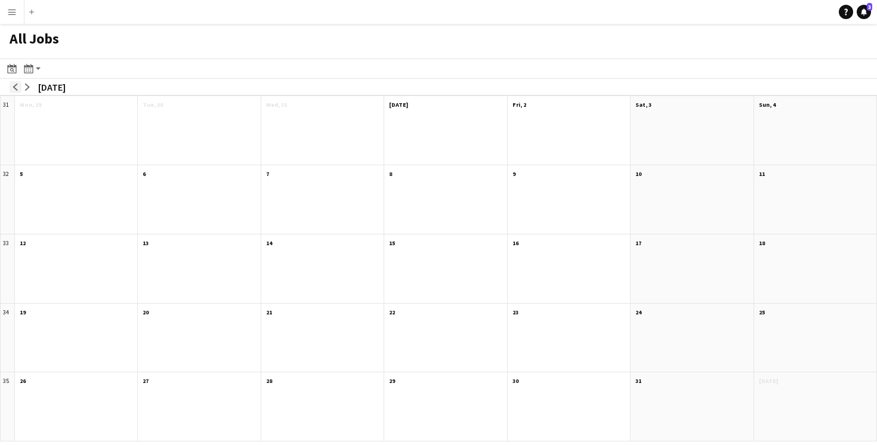
click at [16, 88] on app-icon "arrow-left" at bounding box center [15, 87] width 7 height 7
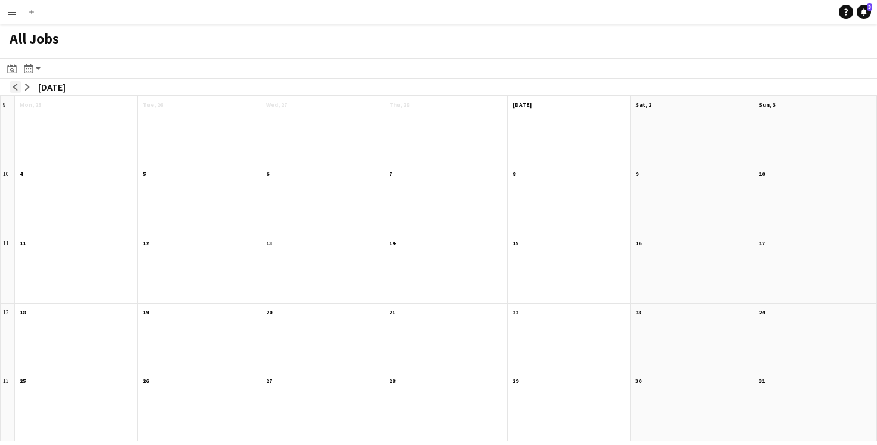
click at [16, 88] on app-icon "arrow-left" at bounding box center [15, 87] width 7 height 7
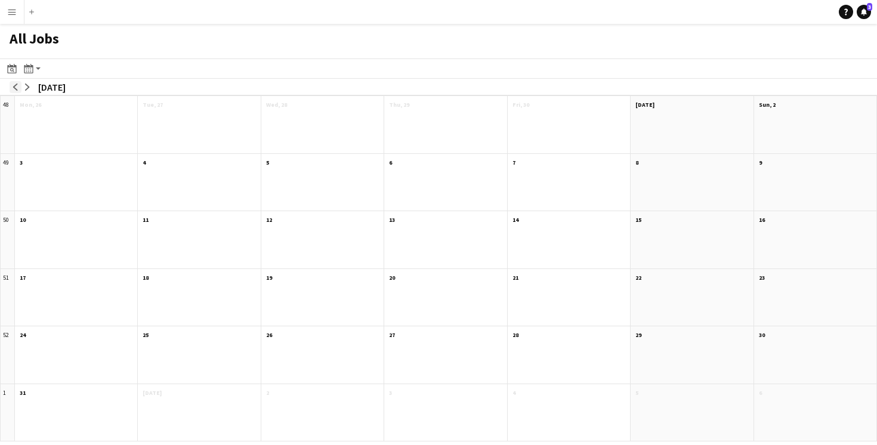
click at [16, 88] on app-icon "arrow-left" at bounding box center [15, 87] width 7 height 7
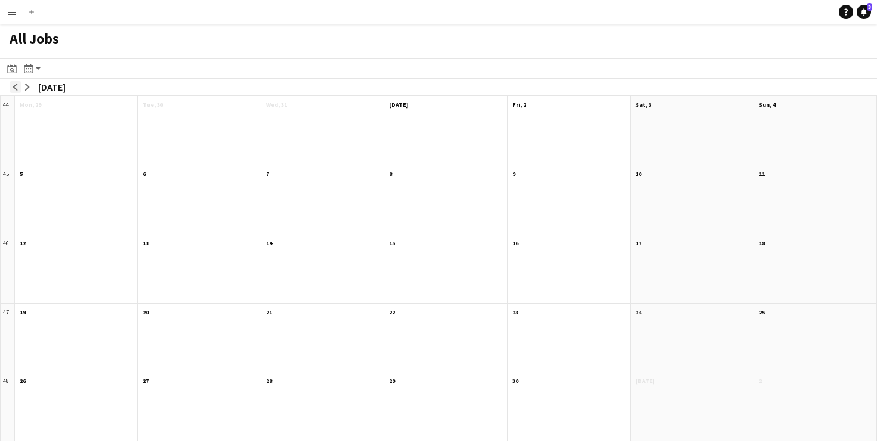
click at [16, 88] on app-icon "arrow-left" at bounding box center [15, 87] width 7 height 7
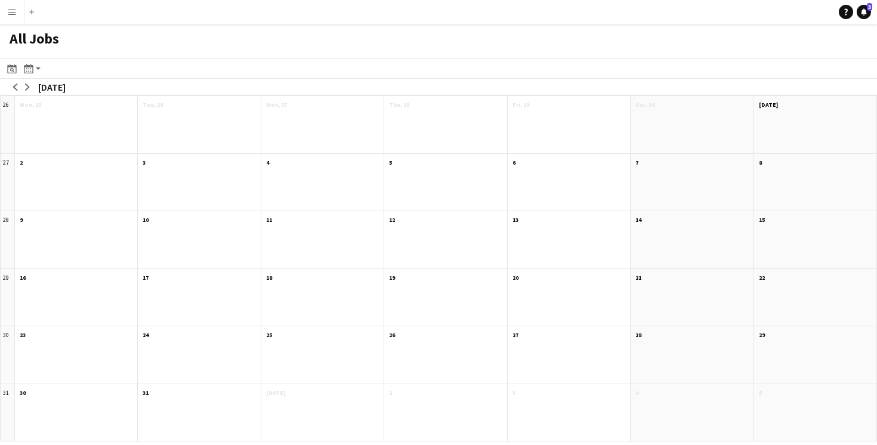
click at [13, 12] on app-icon "Menu" at bounding box center [12, 12] width 10 height 10
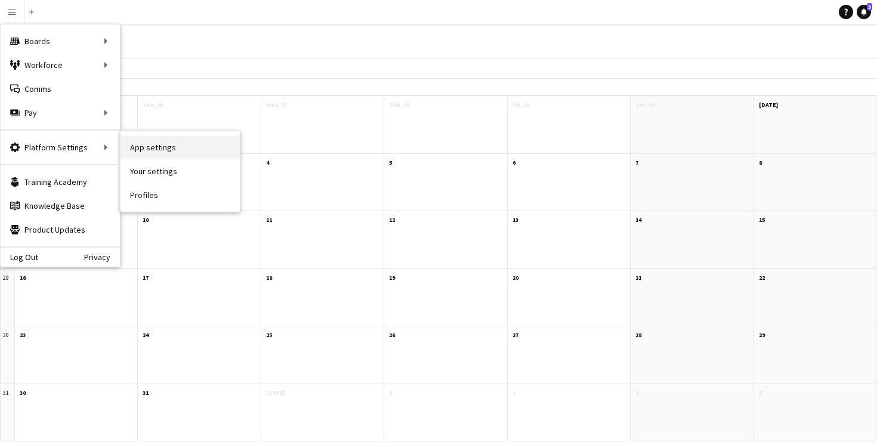
click at [153, 149] on link "App settings" at bounding box center [179, 147] width 119 height 24
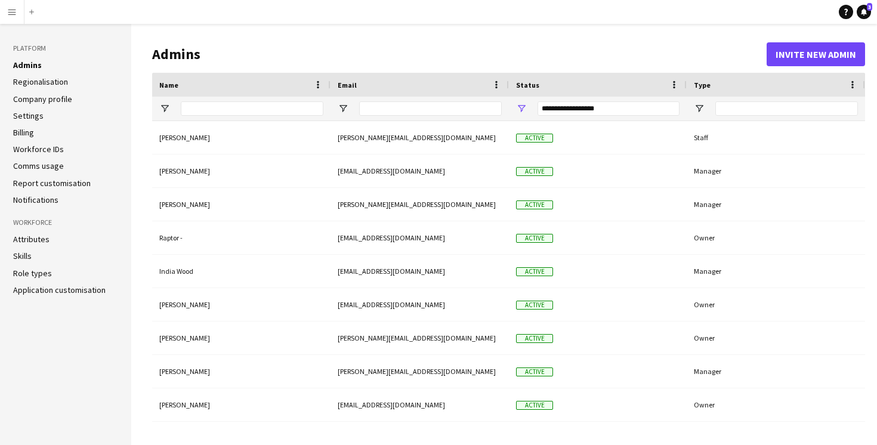
click at [52, 82] on link "Regionalisation" at bounding box center [40, 81] width 55 height 11
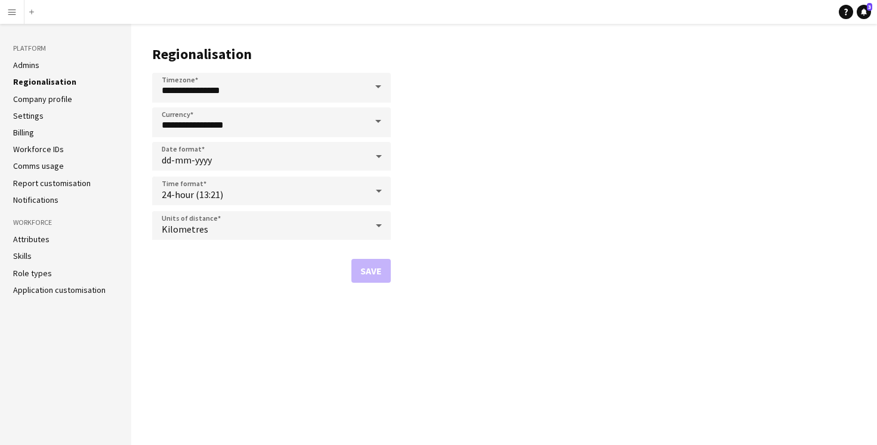
click at [29, 117] on link "Settings" at bounding box center [28, 115] width 30 height 11
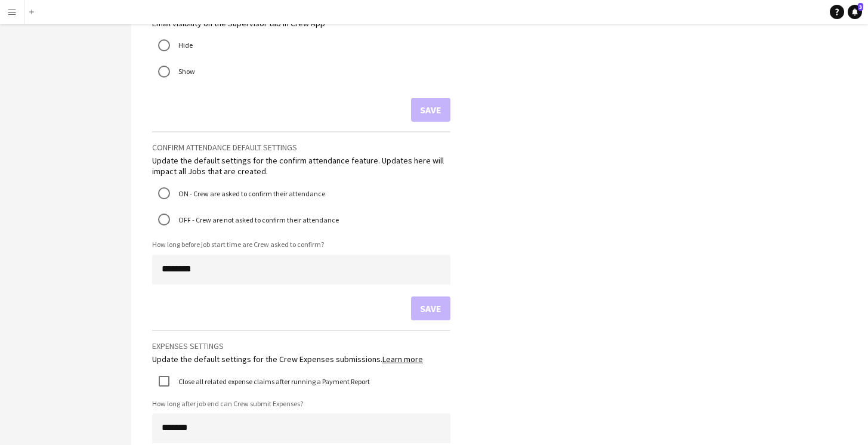
scroll to position [814, 0]
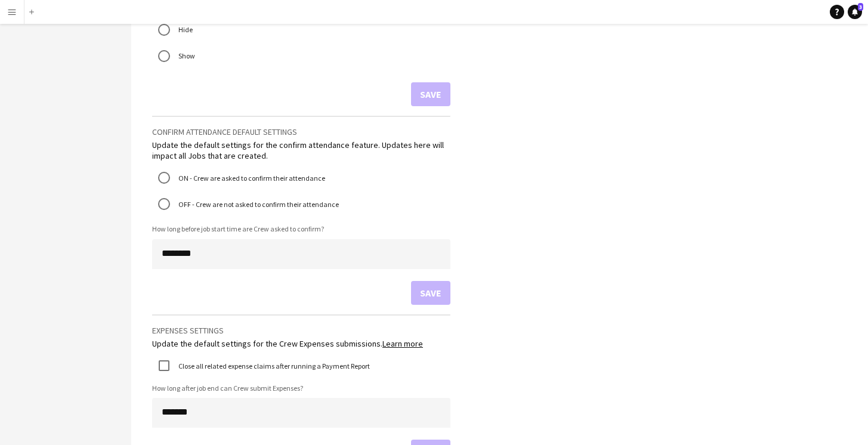
click at [13, 15] on app-icon "Menu" at bounding box center [12, 12] width 10 height 10
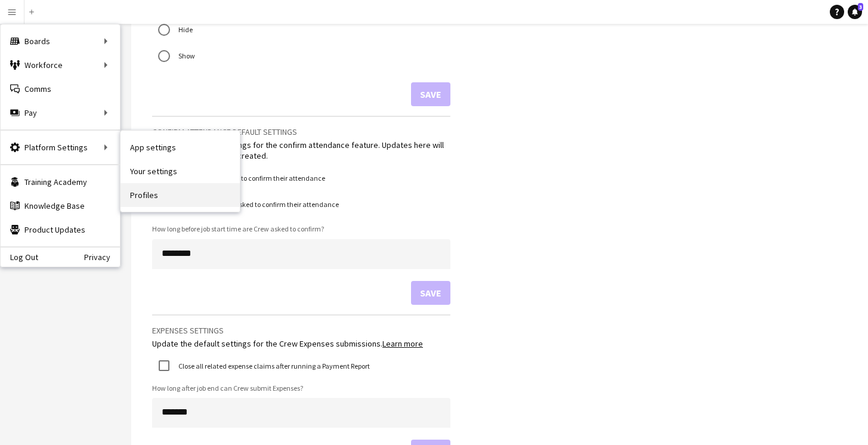
click at [146, 193] on link "Profiles" at bounding box center [179, 195] width 119 height 24
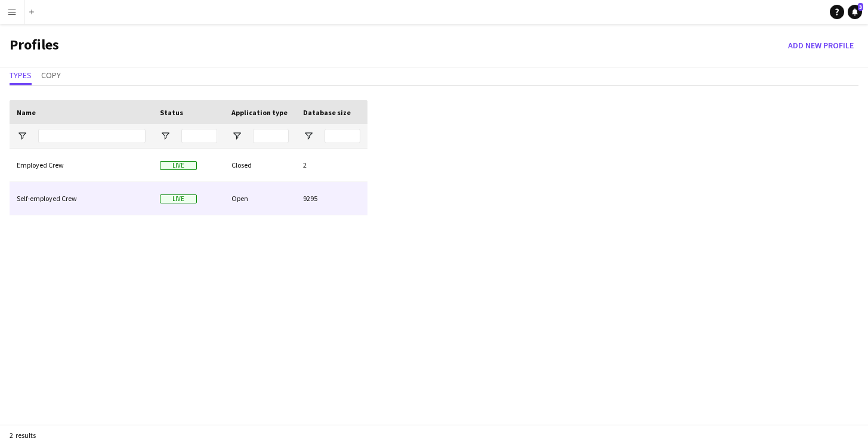
click at [270, 199] on div "Open" at bounding box center [260, 198] width 72 height 33
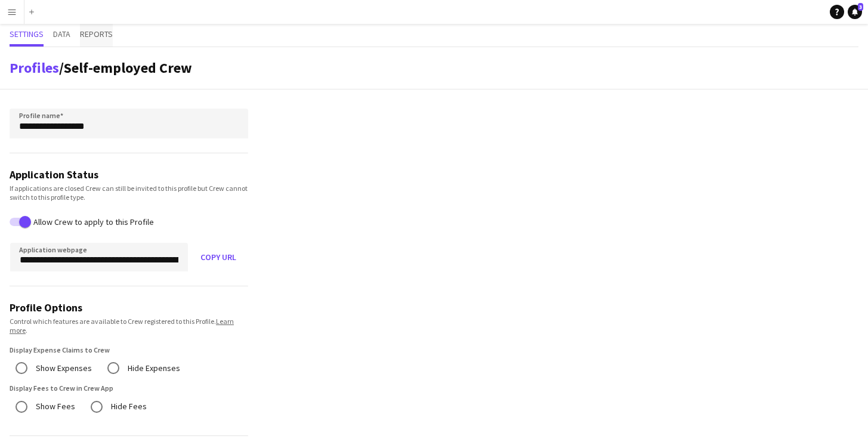
click at [102, 34] on span "Reports" at bounding box center [96, 34] width 33 height 8
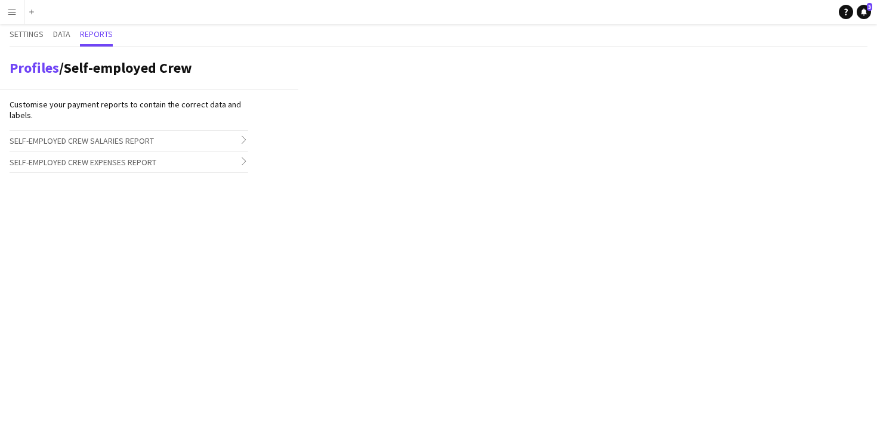
click at [224, 142] on h3 "Self-employed Crew Salaries Report chevron-right" at bounding box center [129, 141] width 239 height 20
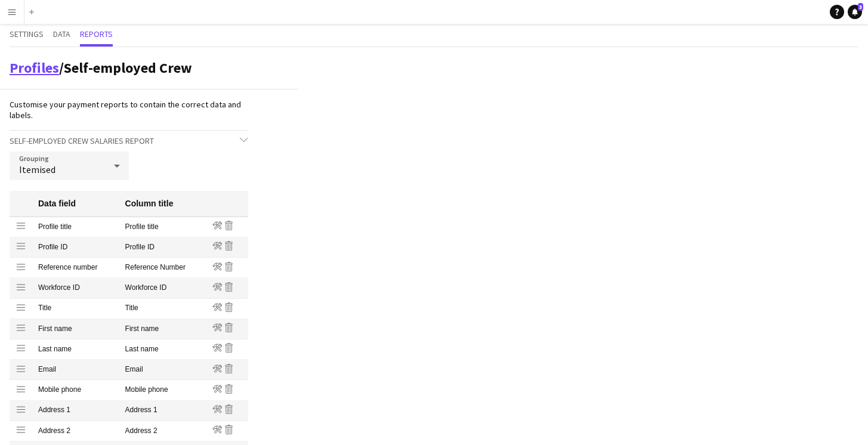
click at [47, 71] on link "Profiles" at bounding box center [35, 67] width 50 height 18
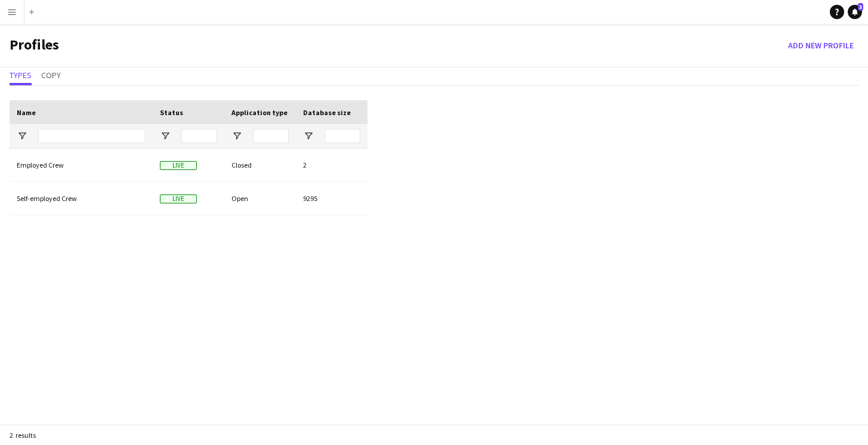
click at [11, 14] on app-icon "Menu" at bounding box center [12, 12] width 10 height 10
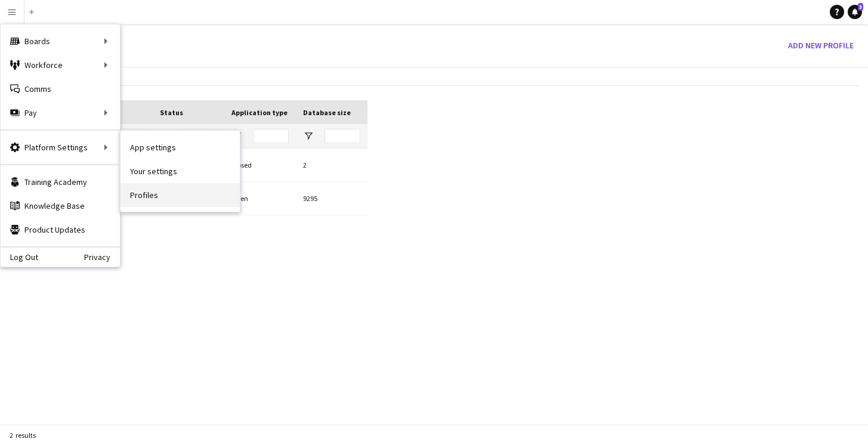
click at [147, 192] on link "Profiles" at bounding box center [179, 195] width 119 height 24
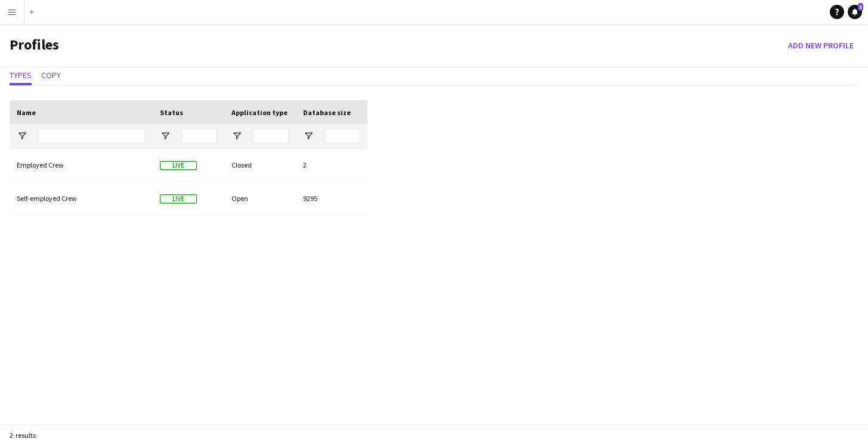
click at [14, 11] on app-icon "Menu" at bounding box center [12, 12] width 10 height 10
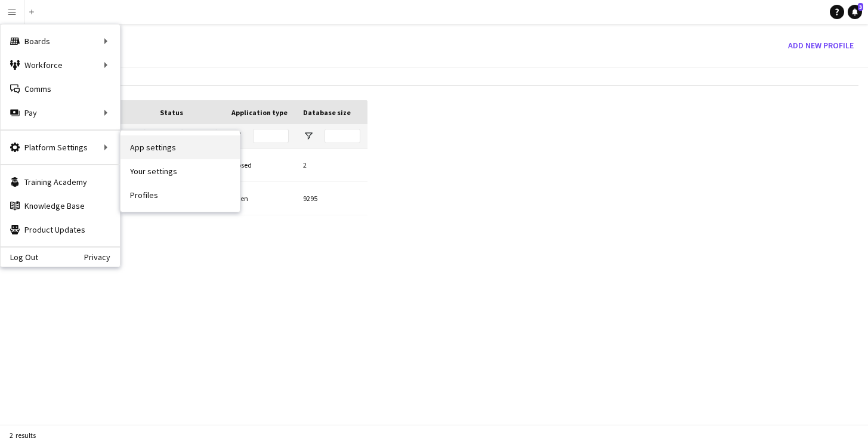
click at [141, 149] on link "App settings" at bounding box center [179, 147] width 119 height 24
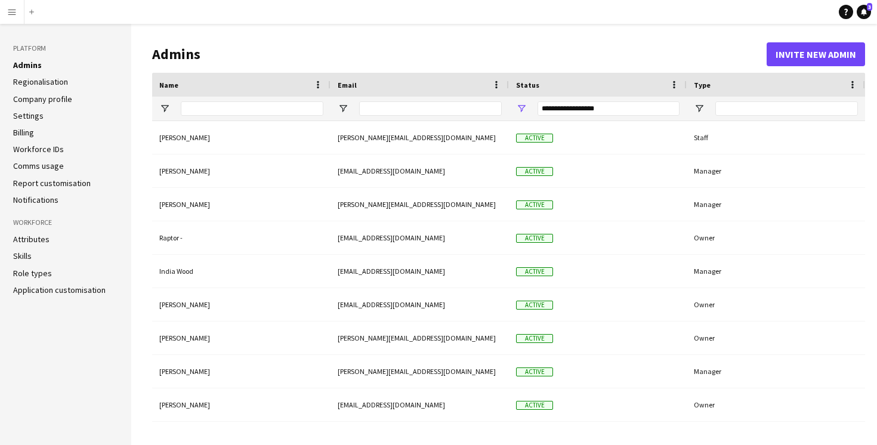
click at [42, 98] on link "Company profile" at bounding box center [42, 99] width 59 height 11
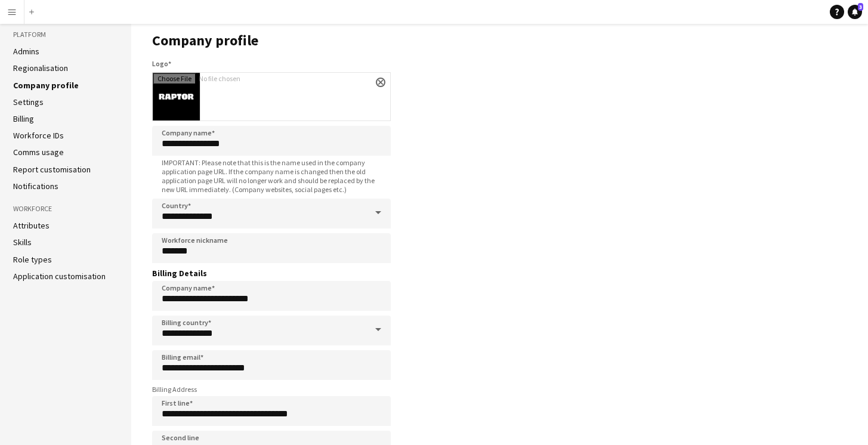
scroll to position [26, 0]
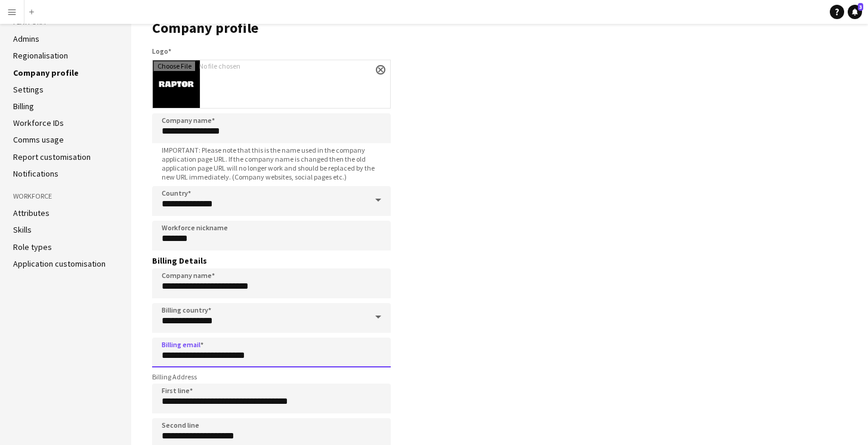
drag, startPoint x: 183, startPoint y: 357, endPoint x: 264, endPoint y: 358, distance: 81.1
click at [264, 358] on input "**********" at bounding box center [271, 353] width 239 height 30
click at [500, 212] on main "**********" at bounding box center [499, 287] width 737 height 579
click at [32, 39] on link "Admins" at bounding box center [26, 38] width 26 height 11
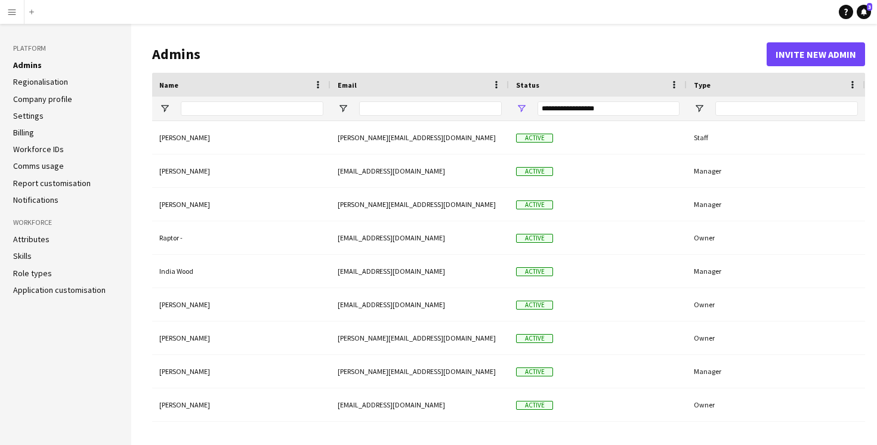
click at [10, 14] on app-icon "Menu" at bounding box center [12, 12] width 10 height 10
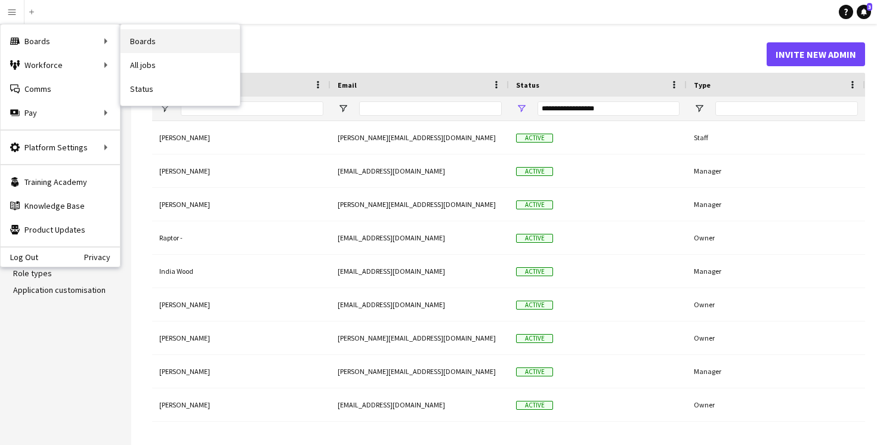
click at [143, 40] on link "Boards" at bounding box center [179, 41] width 119 height 24
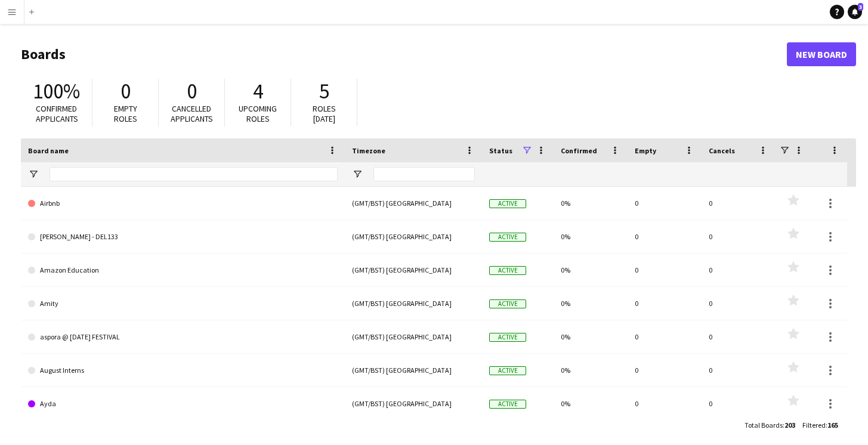
click at [14, 14] on app-icon "Menu" at bounding box center [12, 12] width 10 height 10
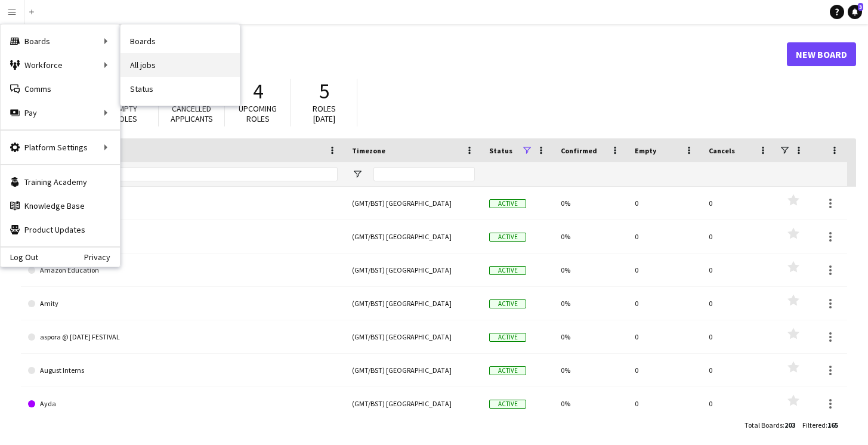
click at [136, 63] on link "All jobs" at bounding box center [179, 65] width 119 height 24
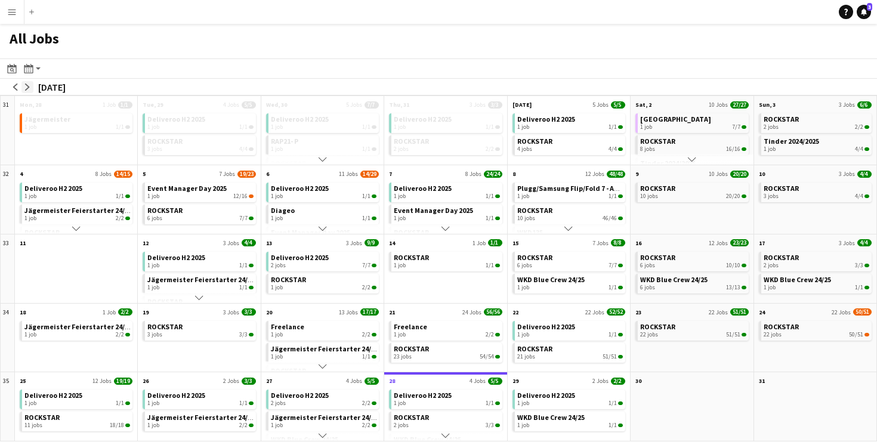
click at [26, 89] on app-icon "arrow-right" at bounding box center [27, 87] width 7 height 7
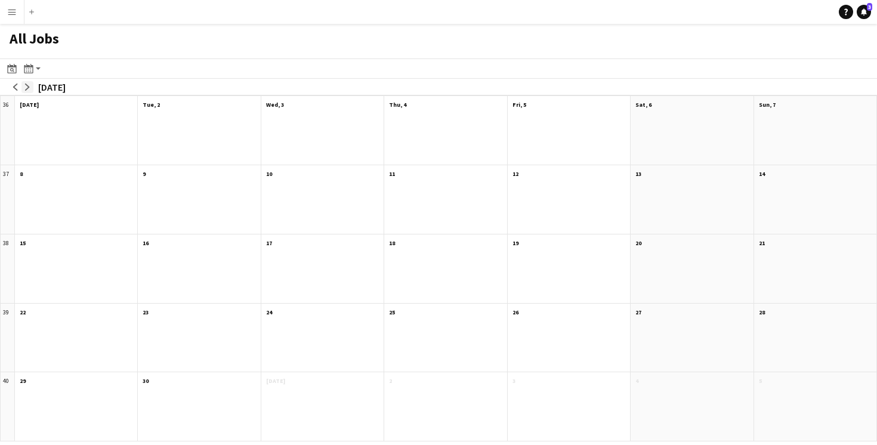
click at [28, 88] on app-icon "arrow-right" at bounding box center [27, 87] width 7 height 7
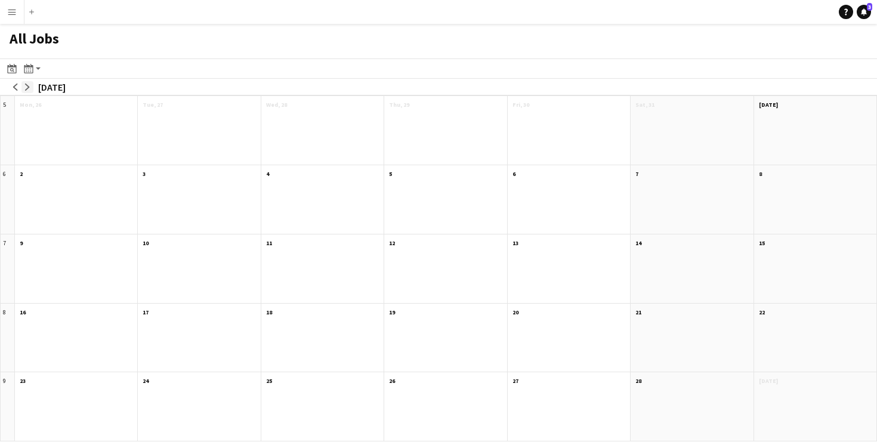
click at [28, 88] on app-icon "arrow-right" at bounding box center [27, 87] width 7 height 7
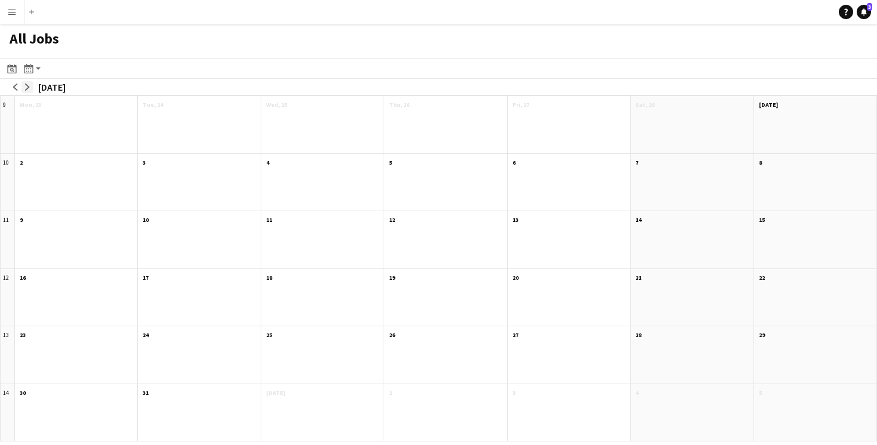
click at [28, 88] on app-icon "arrow-right" at bounding box center [27, 87] width 7 height 7
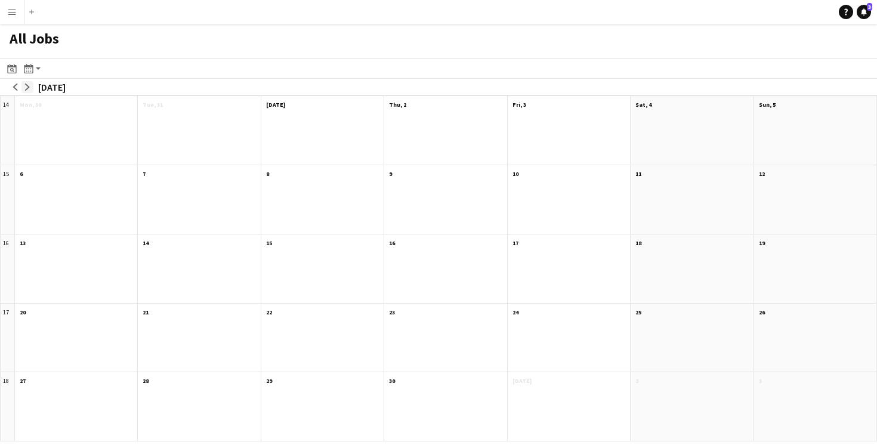
click at [28, 88] on app-icon "arrow-right" at bounding box center [27, 87] width 7 height 7
click at [19, 88] on button "arrow-left" at bounding box center [16, 87] width 12 height 12
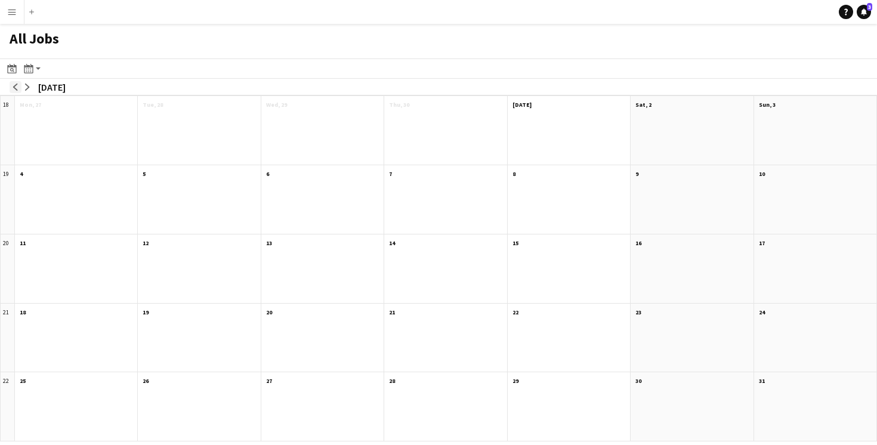
click at [19, 88] on button "arrow-left" at bounding box center [16, 87] width 12 height 12
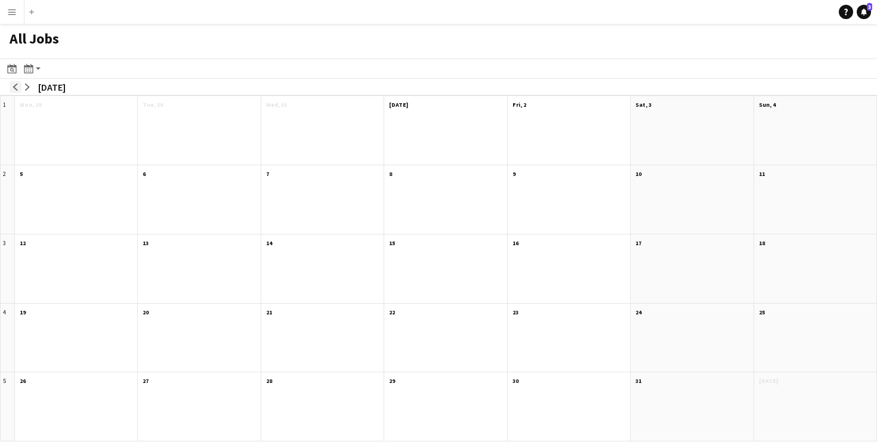
click at [19, 88] on button "arrow-left" at bounding box center [16, 87] width 12 height 12
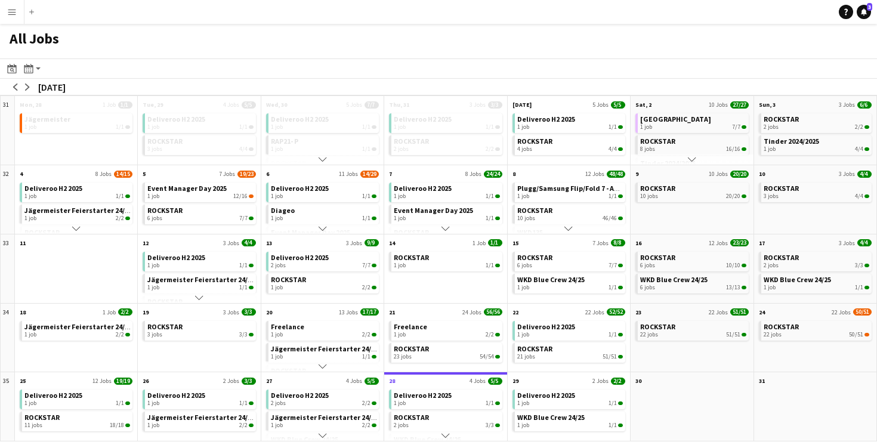
click at [14, 14] on app-icon "Menu" at bounding box center [12, 12] width 10 height 10
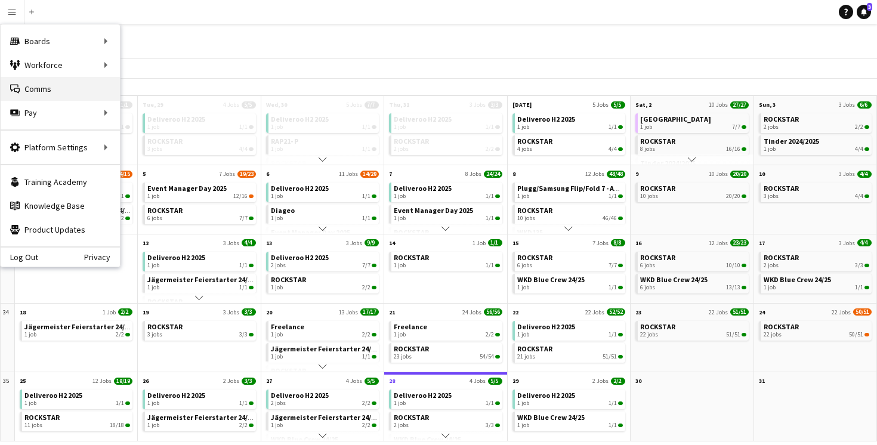
click at [60, 91] on link "Comms Comms" at bounding box center [60, 89] width 119 height 24
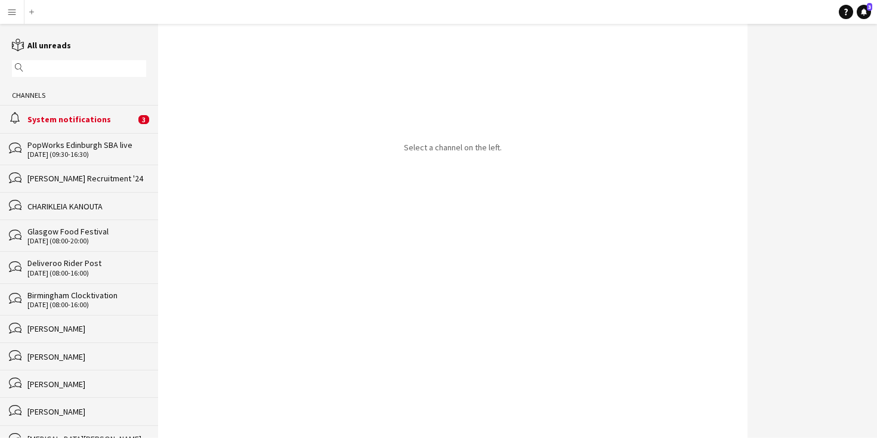
click at [82, 118] on div "System notifications" at bounding box center [81, 119] width 108 height 11
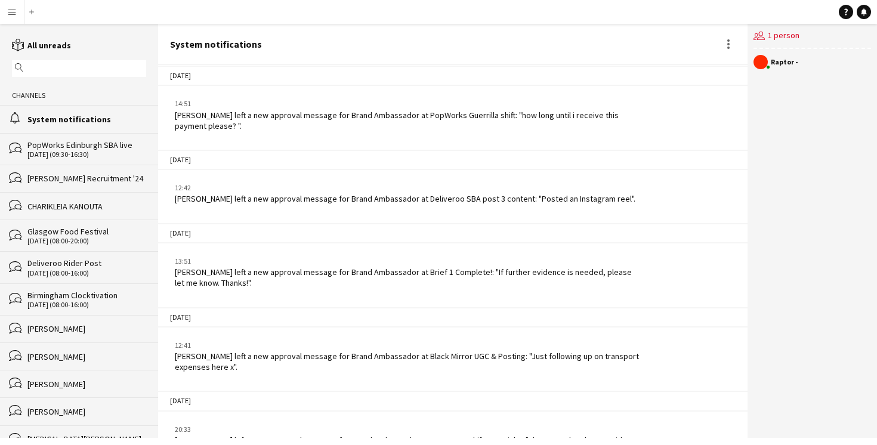
scroll to position [1986, 0]
click at [15, 14] on app-icon "Menu" at bounding box center [12, 12] width 10 height 10
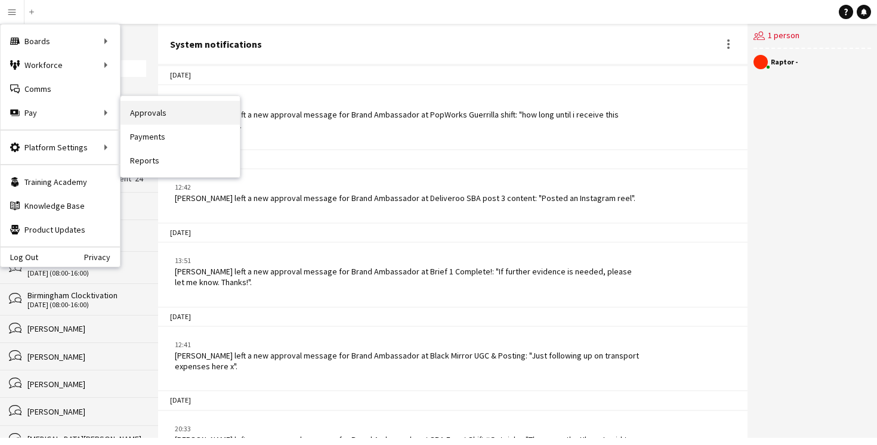
click at [154, 110] on link "Approvals" at bounding box center [179, 113] width 119 height 24
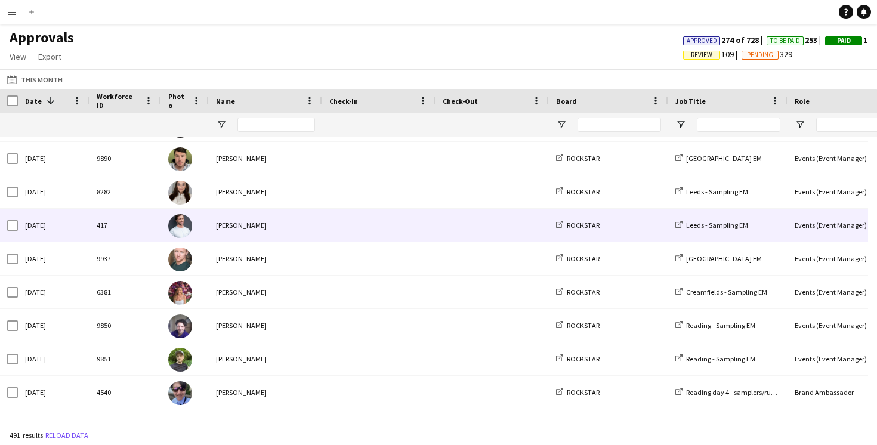
scroll to position [790, 0]
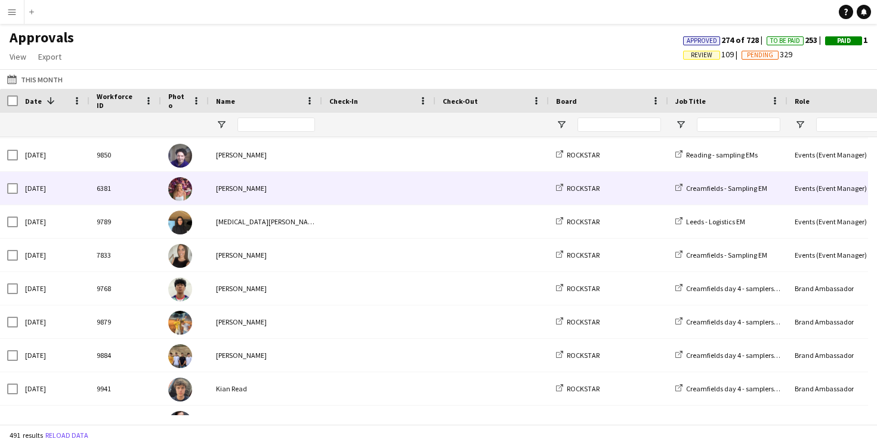
click at [327, 196] on div at bounding box center [378, 188] width 113 height 33
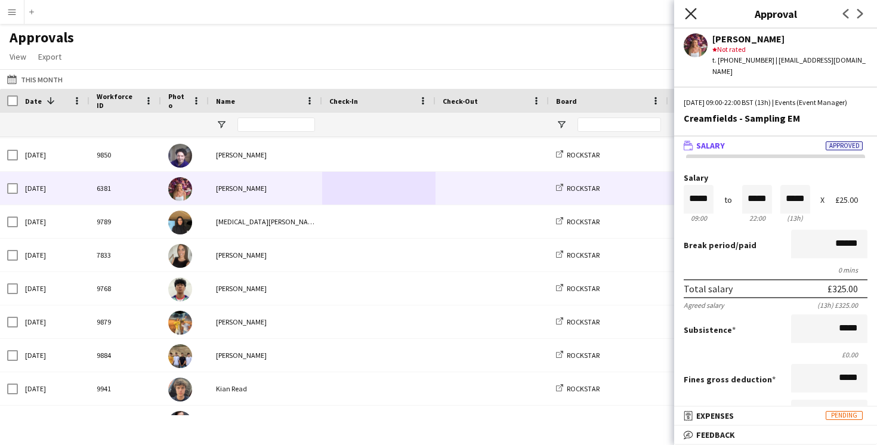
click at [691, 15] on icon "Close pop-in" at bounding box center [690, 13] width 11 height 11
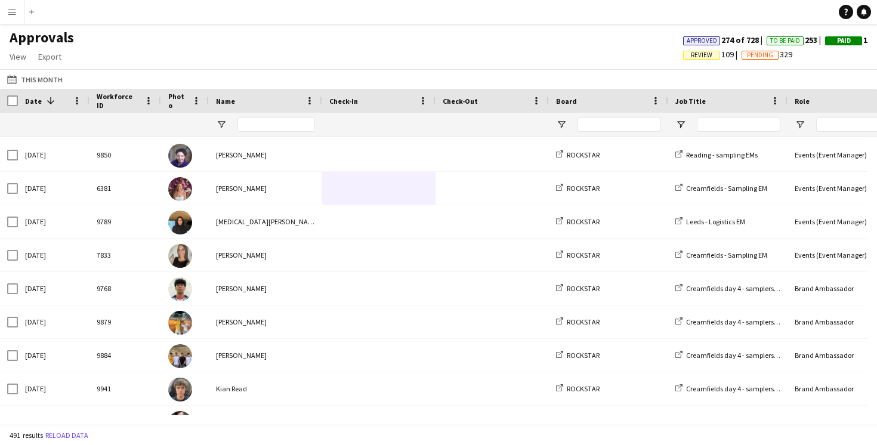
click at [698, 55] on span "Review" at bounding box center [701, 55] width 21 height 8
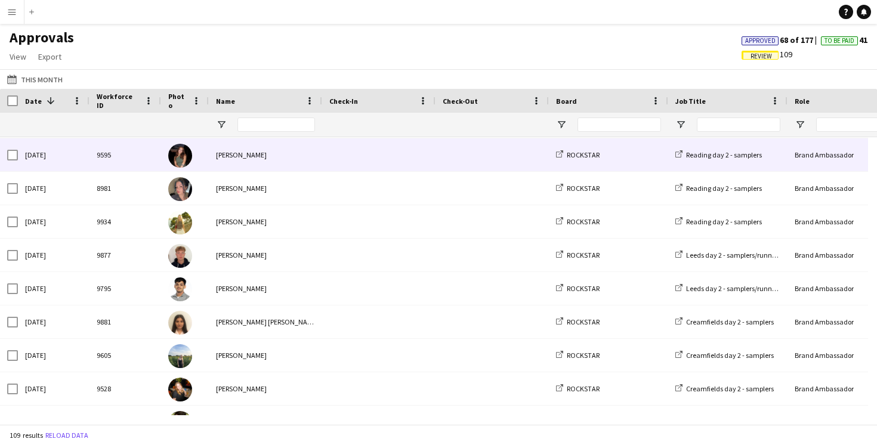
click at [423, 153] on span at bounding box center [378, 154] width 99 height 33
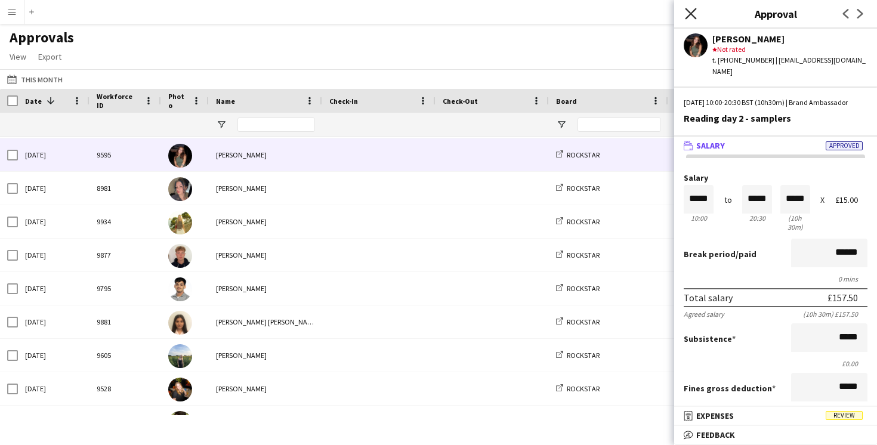
click at [690, 14] on icon at bounding box center [690, 13] width 11 height 11
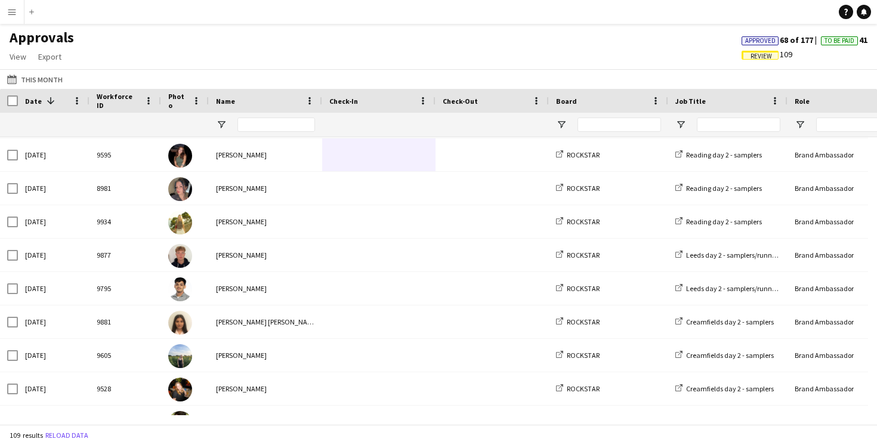
click at [14, 13] on app-icon "Menu" at bounding box center [12, 12] width 10 height 10
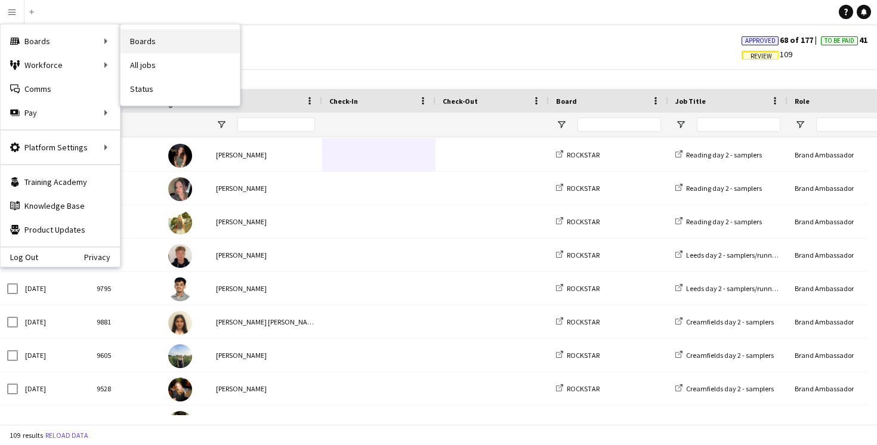
click at [139, 42] on link "Boards" at bounding box center [179, 41] width 119 height 24
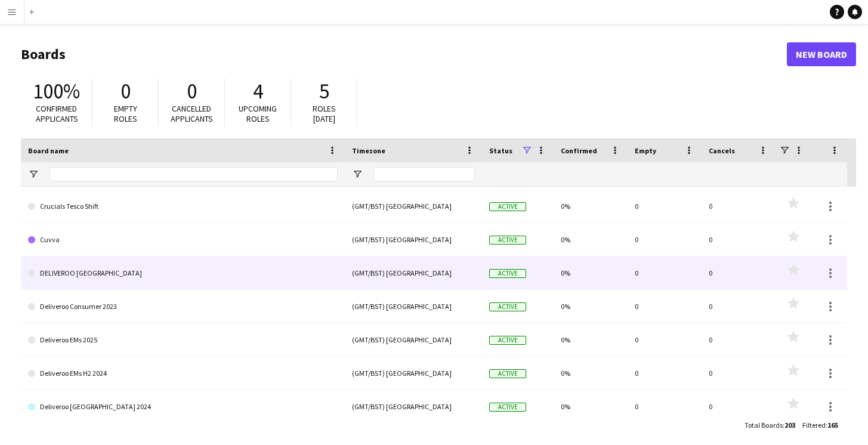
click at [139, 277] on link "DELIVEROO [GEOGRAPHIC_DATA]" at bounding box center [183, 272] width 310 height 33
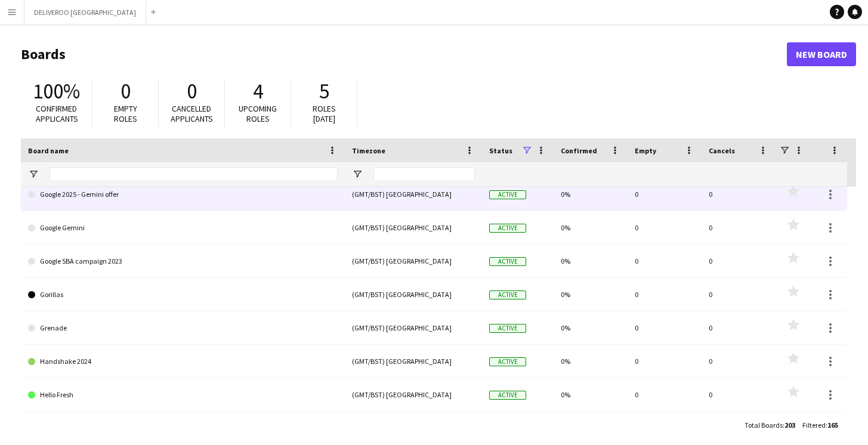
click at [143, 200] on link "Google 2025 - Gemini offer" at bounding box center [183, 194] width 310 height 33
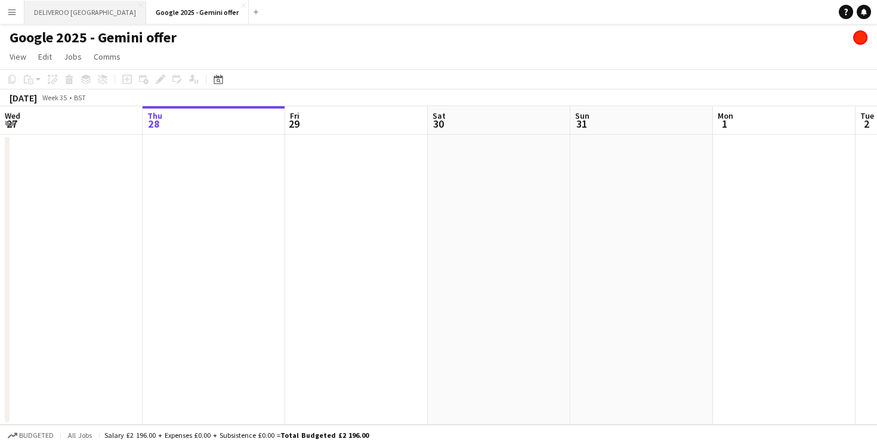
click at [63, 13] on button "DELIVEROO [GEOGRAPHIC_DATA] Close" at bounding box center [85, 12] width 122 height 23
click at [140, 5] on app-icon "Close" at bounding box center [142, 5] width 5 height 5
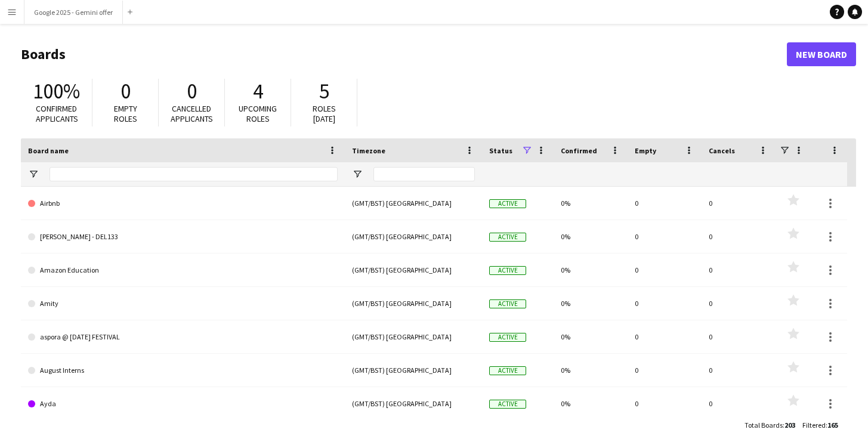
click at [12, 13] on app-icon "Menu" at bounding box center [12, 12] width 10 height 10
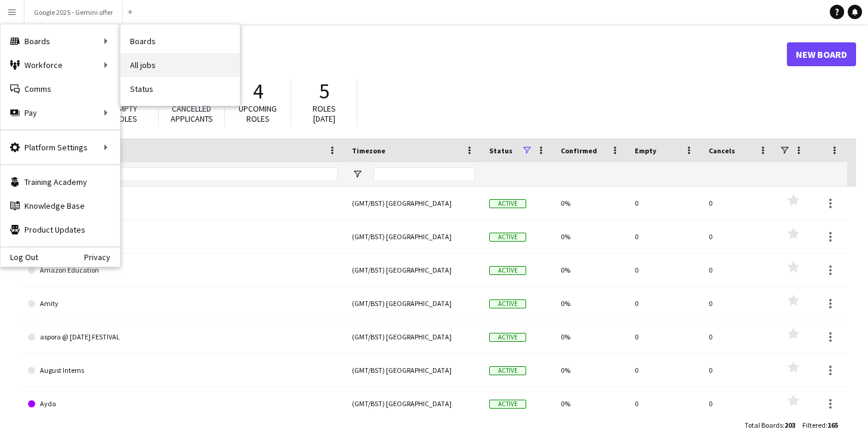
click at [140, 64] on link "All jobs" at bounding box center [179, 65] width 119 height 24
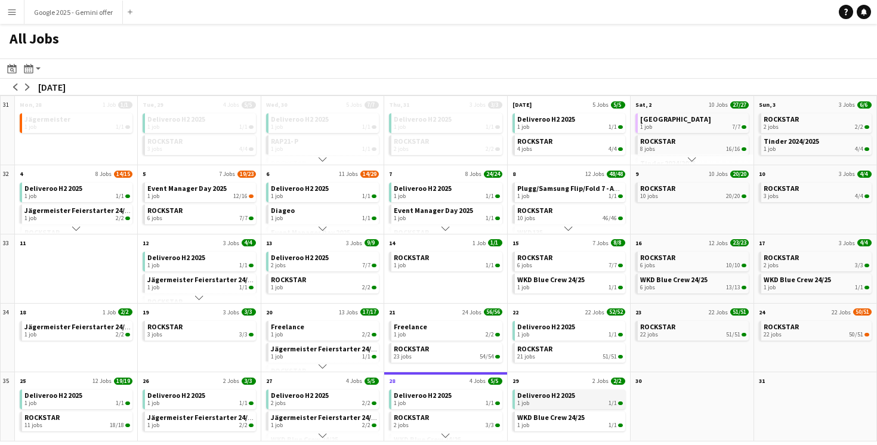
click at [548, 398] on span "Deliveroo H2 2025" at bounding box center [546, 395] width 58 height 9
click at [117, 5] on app-icon "Close" at bounding box center [117, 5] width 5 height 5
click at [15, 13] on app-icon "Menu" at bounding box center [12, 12] width 10 height 10
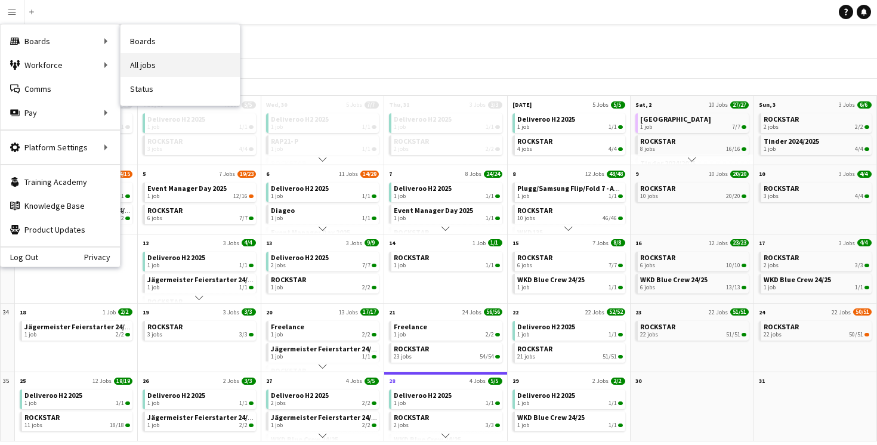
click at [145, 64] on link "All jobs" at bounding box center [179, 65] width 119 height 24
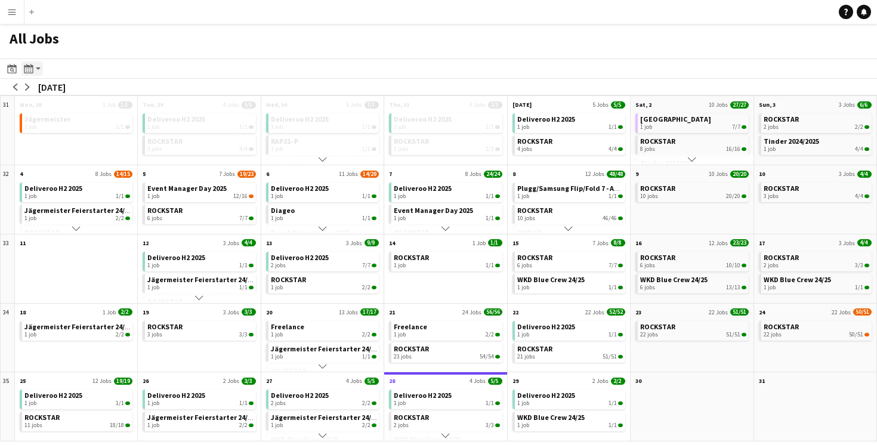
click at [36, 68] on app-action-btn "Month view / Day view" at bounding box center [31, 68] width 21 height 14
click at [50, 94] on link "Day view by Board" at bounding box center [65, 91] width 66 height 11
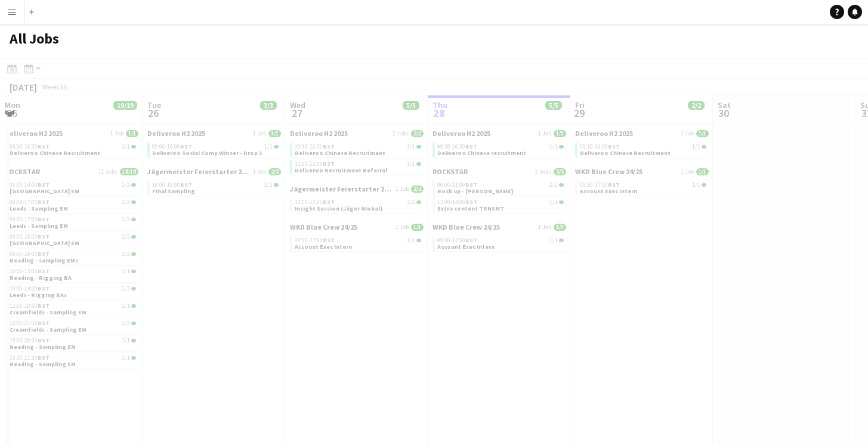
scroll to position [0, 285]
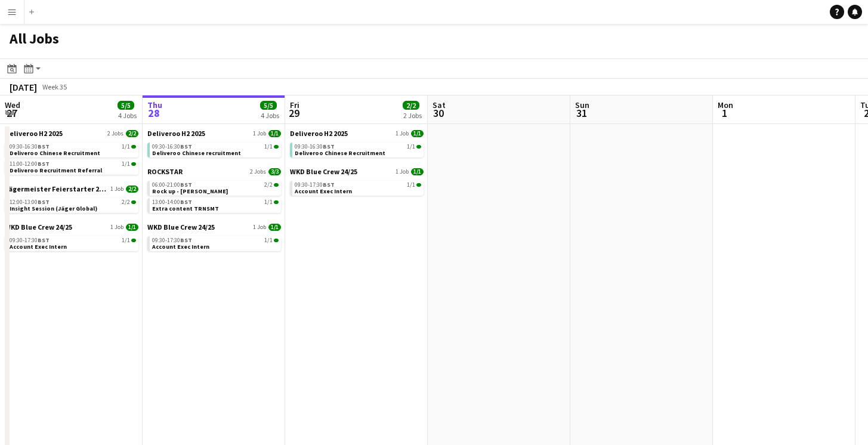
click at [12, 13] on app-icon "Menu" at bounding box center [12, 12] width 10 height 10
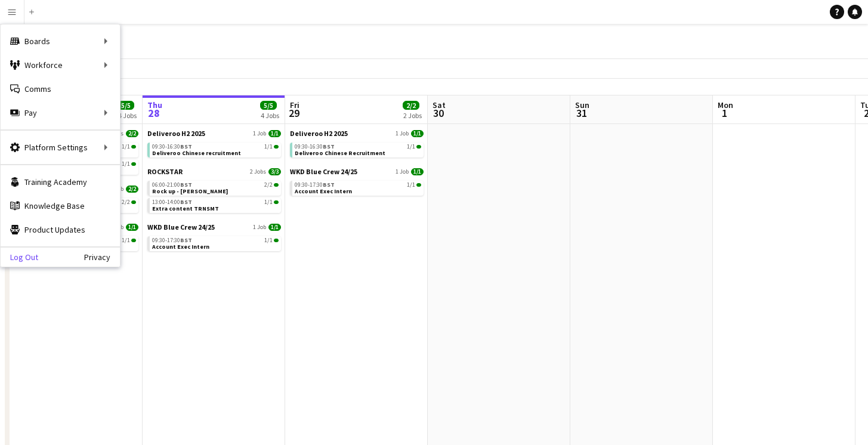
click at [27, 258] on link "Log Out" at bounding box center [20, 257] width 38 height 10
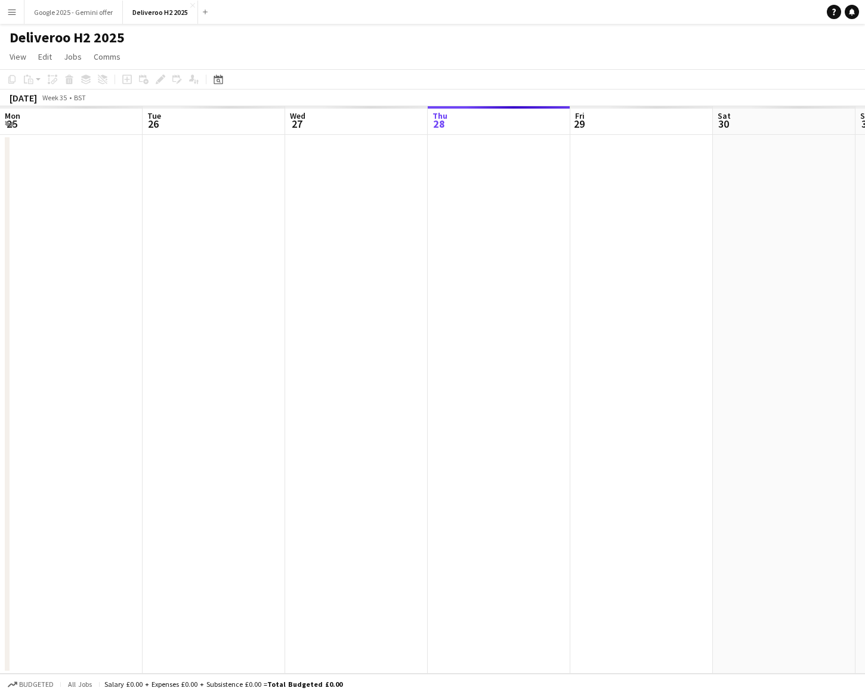
scroll to position [0, 285]
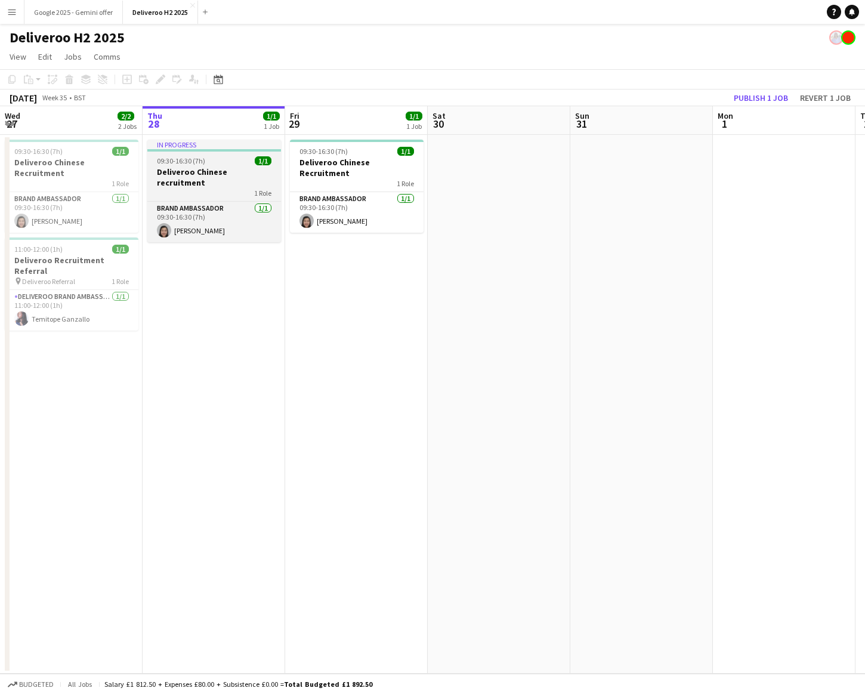
click at [212, 171] on h3 "Deliveroo Chinese recruitment" at bounding box center [214, 176] width 134 height 21
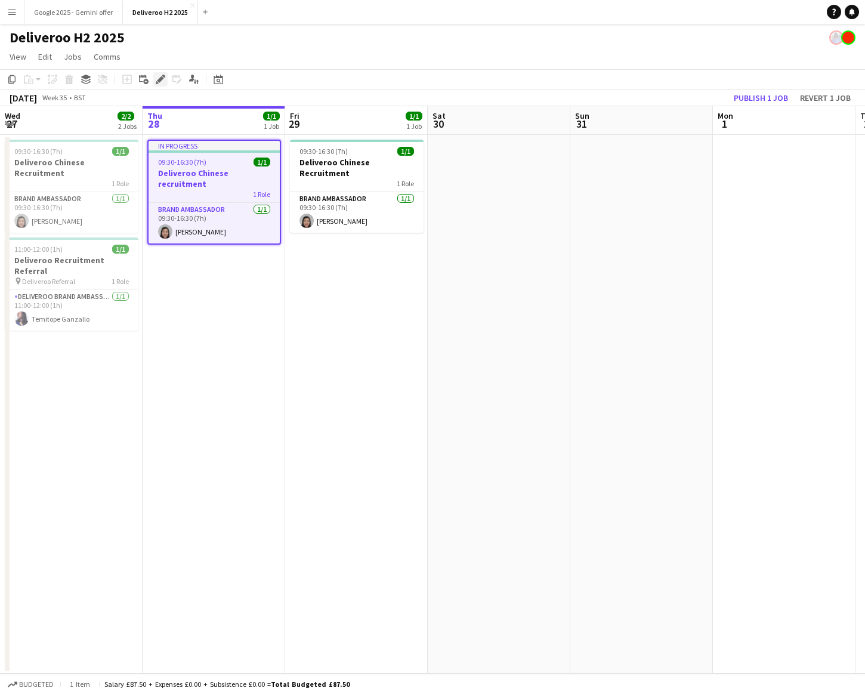
click at [159, 81] on icon at bounding box center [160, 79] width 7 height 7
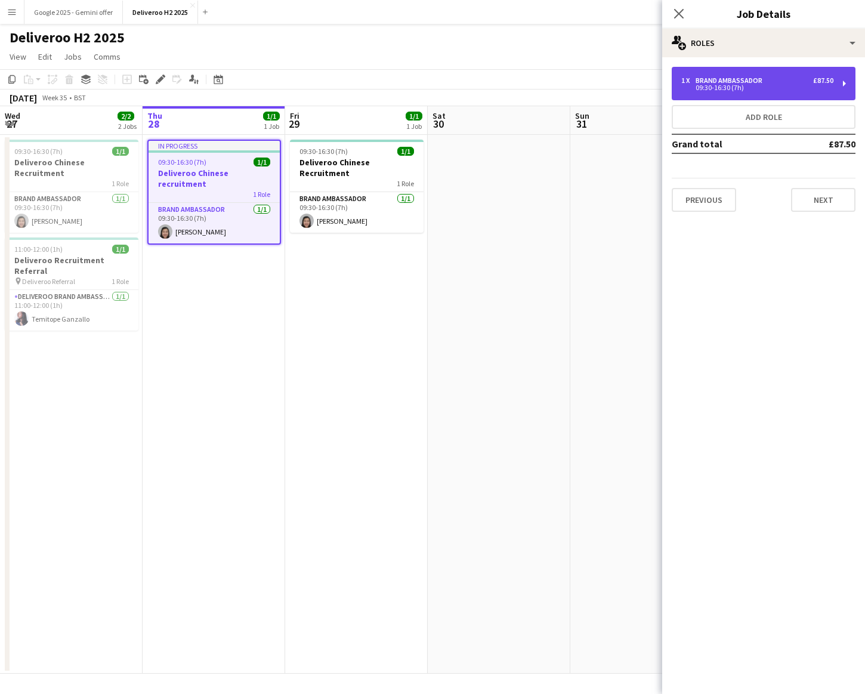
click at [820, 86] on div "09:30-16:30 (7h)" at bounding box center [757, 88] width 152 height 6
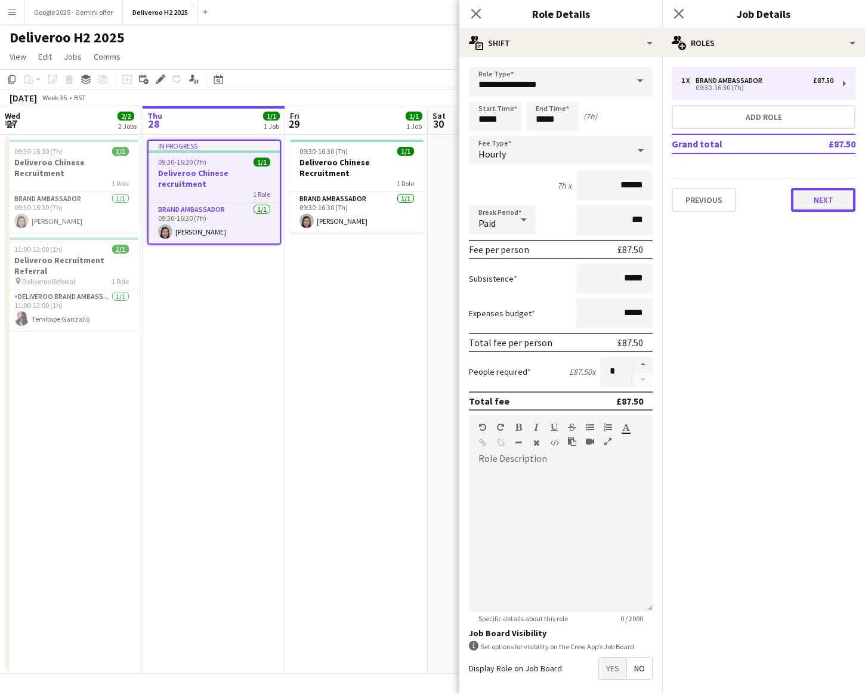
click at [826, 205] on button "Next" at bounding box center [823, 200] width 64 height 24
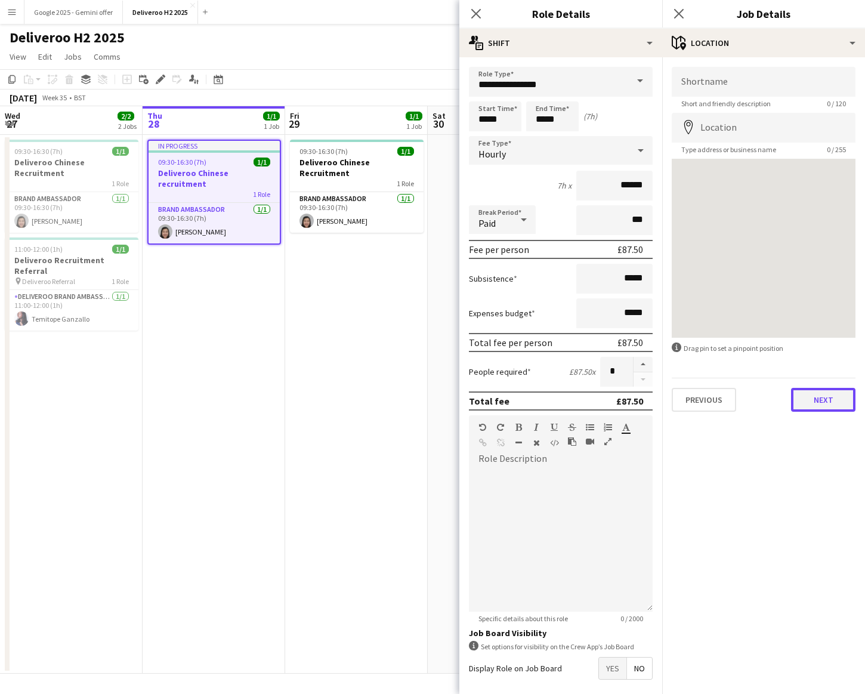
click at [831, 404] on button "Next" at bounding box center [823, 400] width 64 height 24
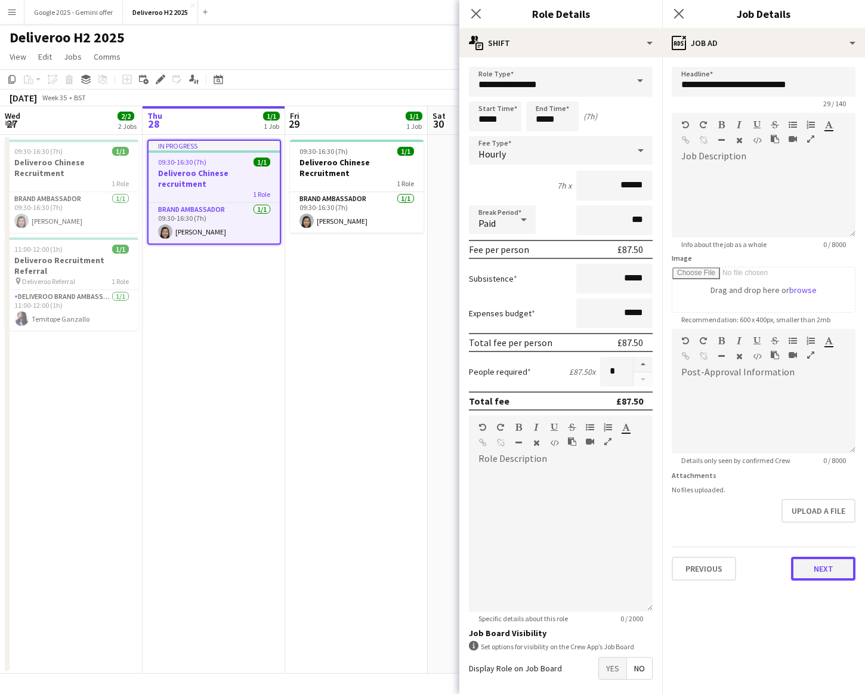
click at [818, 567] on button "Next" at bounding box center [823, 569] width 64 height 24
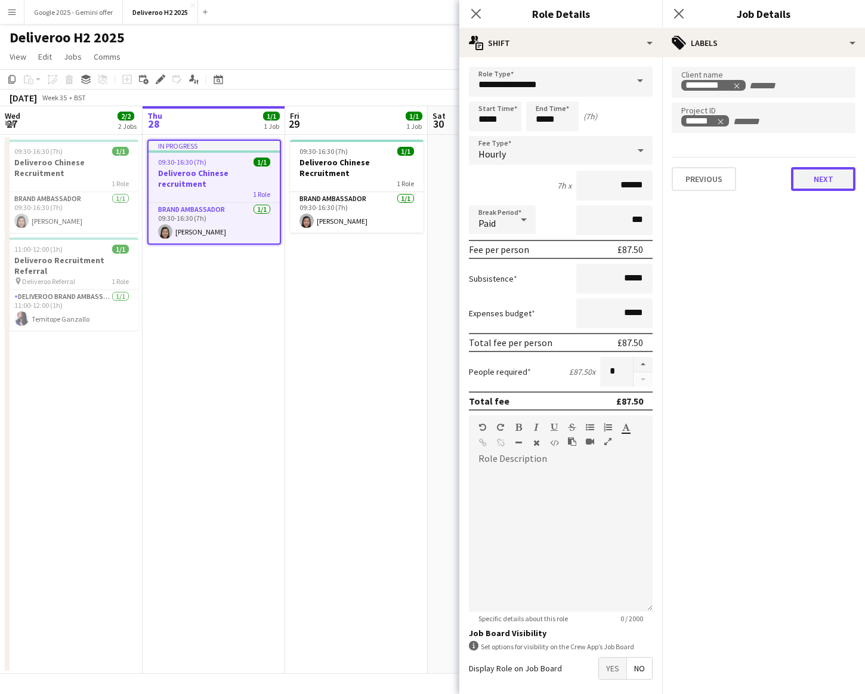
click at [823, 184] on button "Next" at bounding box center [823, 179] width 64 height 24
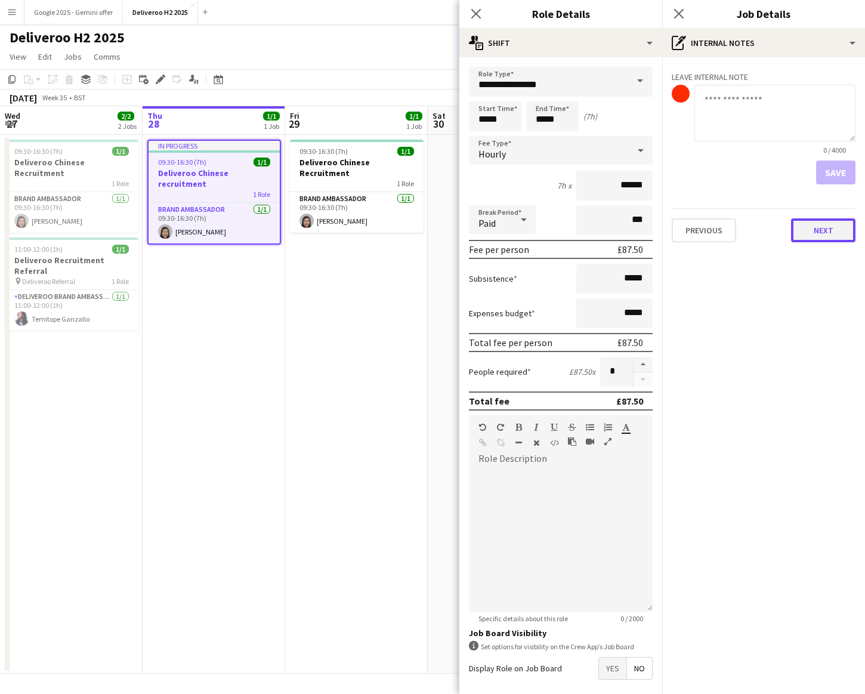
click at [837, 228] on button "Next" at bounding box center [823, 230] width 64 height 24
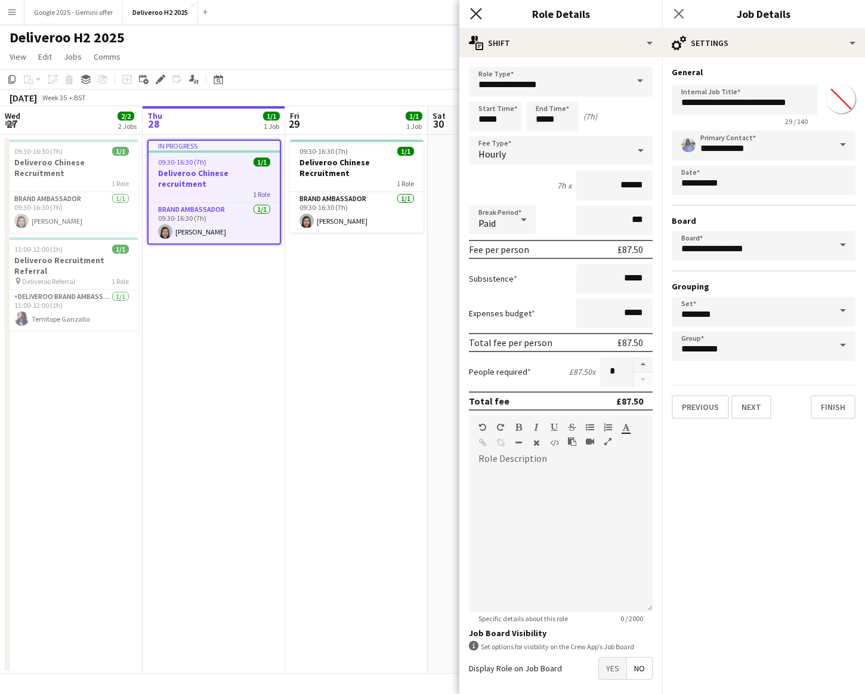
click at [477, 11] on icon "Close pop-in" at bounding box center [475, 13] width 11 height 11
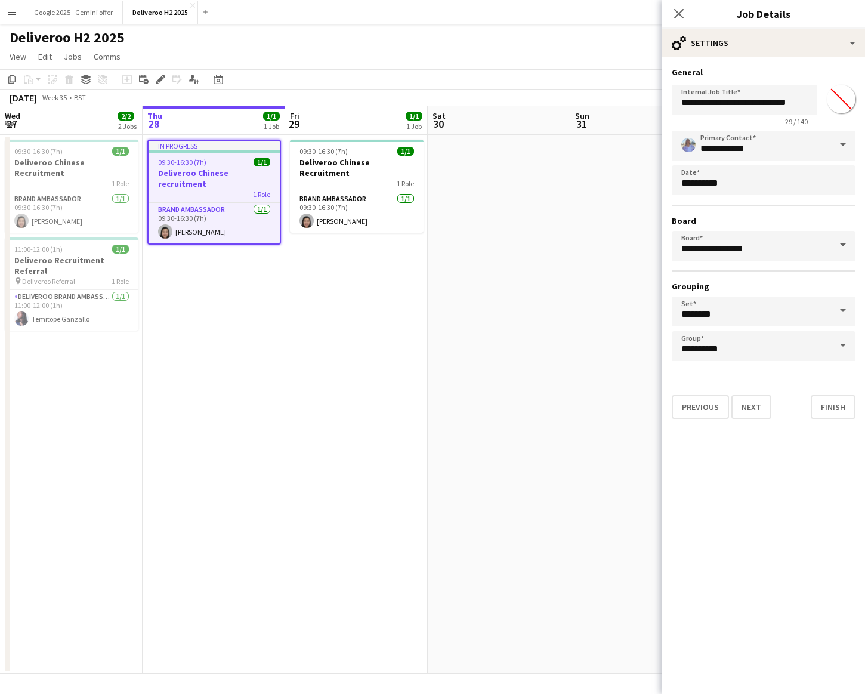
click at [419, 24] on div "Deliveroo H2 2025" at bounding box center [432, 35] width 865 height 23
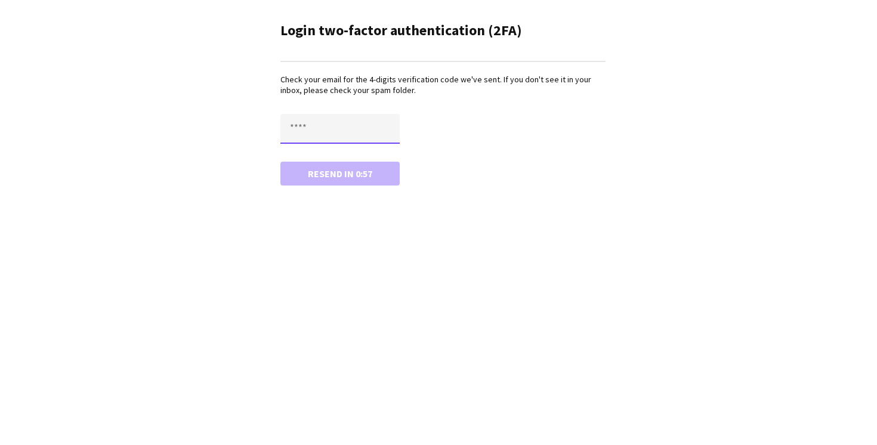
click at [299, 123] on input "text" at bounding box center [339, 129] width 119 height 30
type input "****"
click at [339, 172] on button "Confirm" at bounding box center [339, 174] width 119 height 24
